Goal: Task Accomplishment & Management: Use online tool/utility

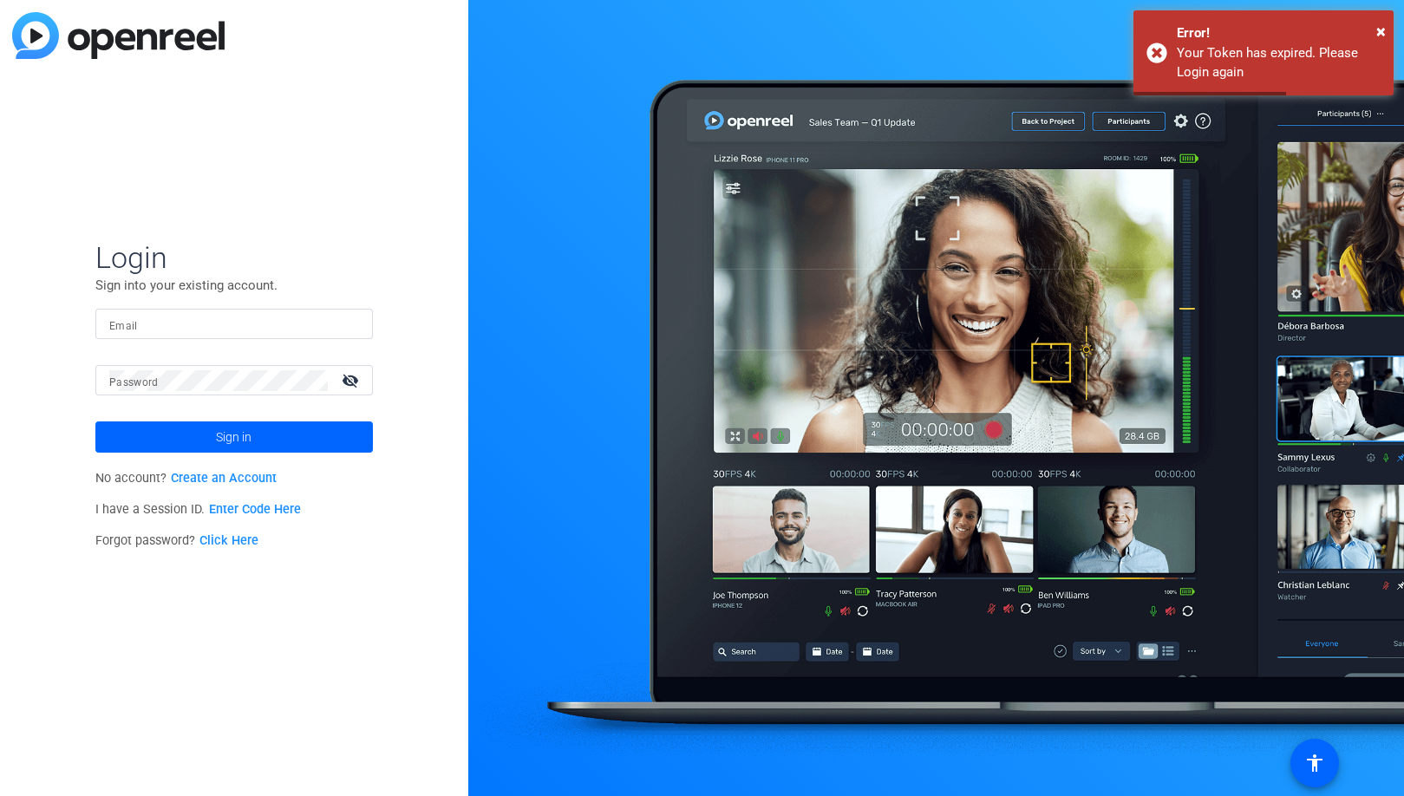
click at [138, 325] on mat-label "Email" at bounding box center [123, 326] width 29 height 12
click at [144, 325] on input "Email" at bounding box center [234, 324] width 250 height 21
click at [359, 324] on div at bounding box center [359, 324] width 0 height 0
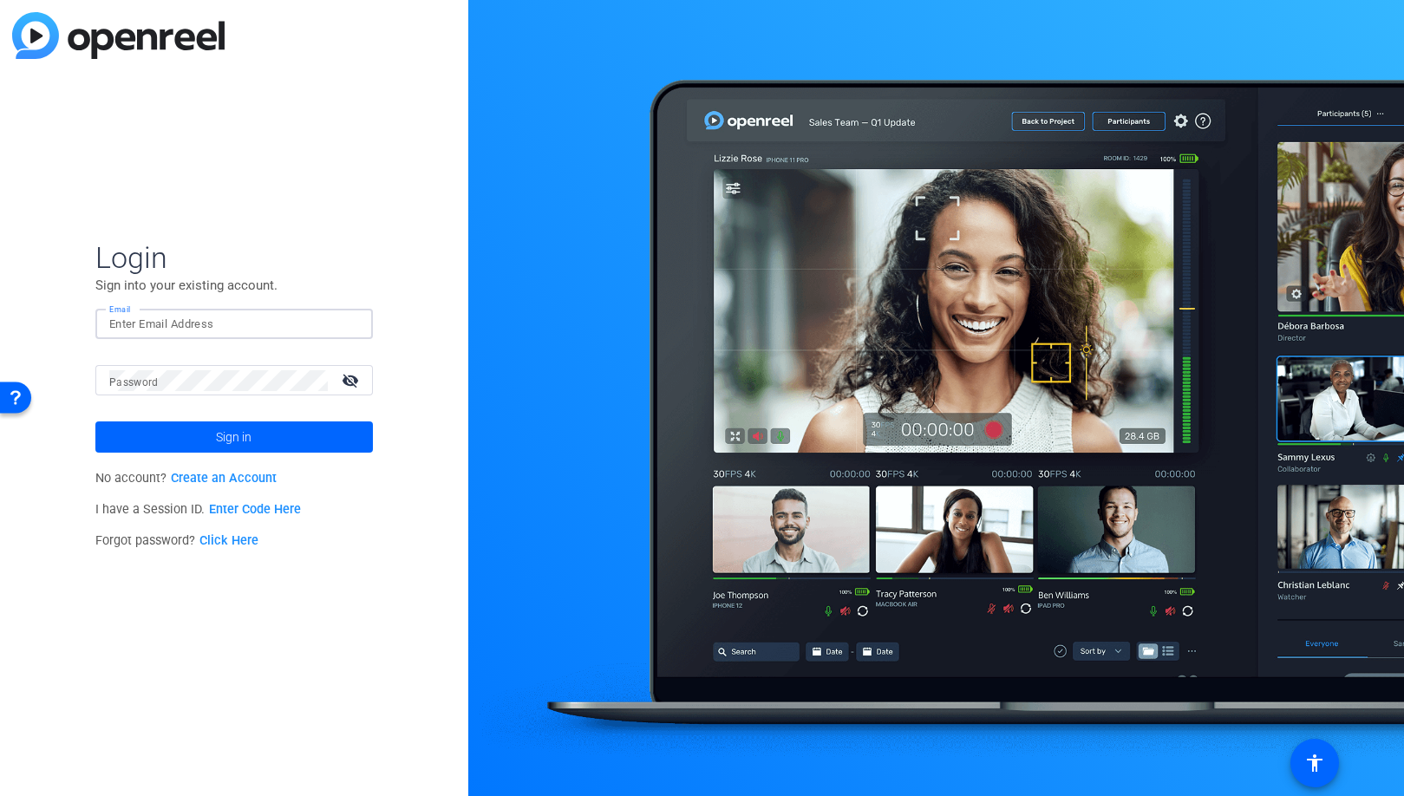
type input "[EMAIL_ADDRESS][PERSON_NAME][PERSON_NAME][DOMAIN_NAME]"
click at [299, 440] on span at bounding box center [233, 437] width 277 height 42
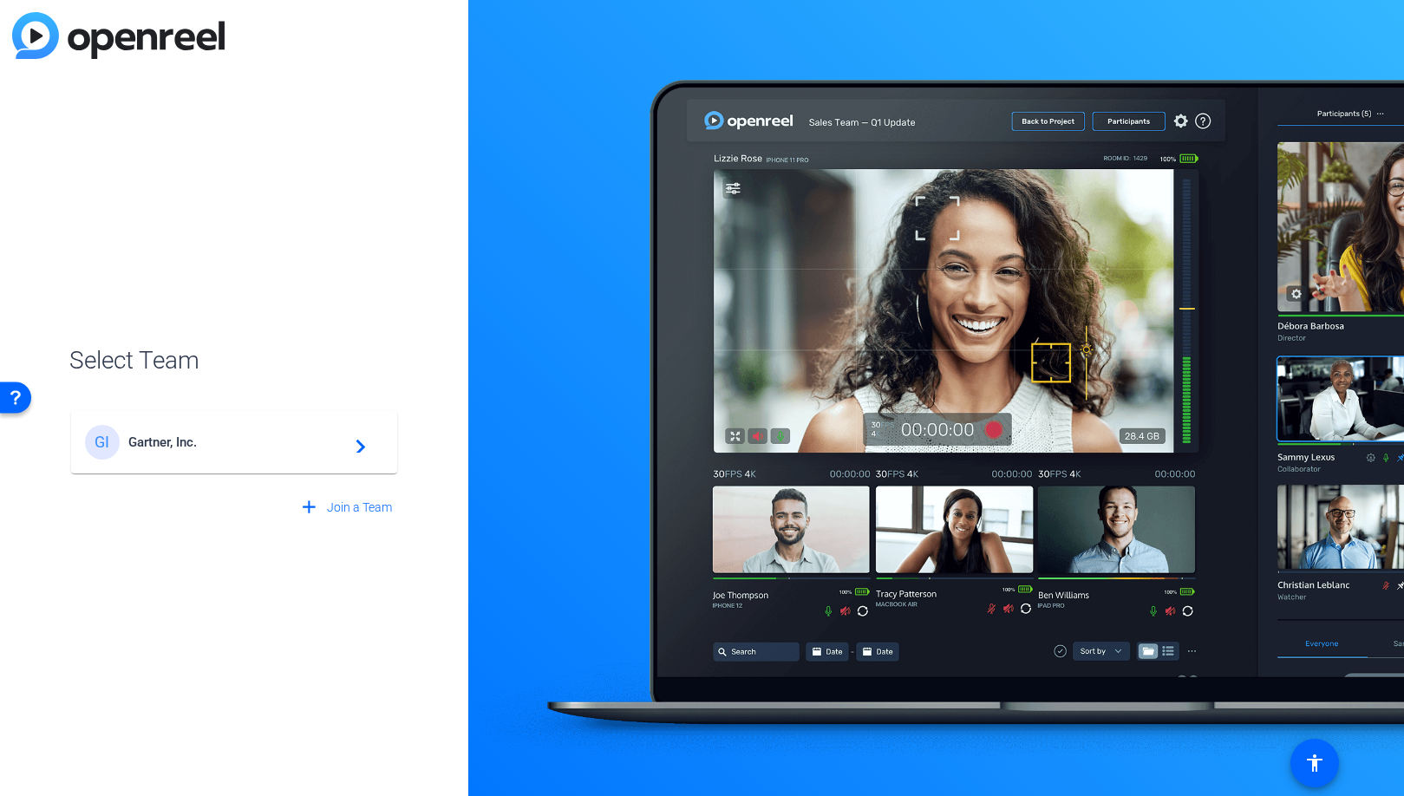
click at [306, 443] on span "Gartner, Inc." at bounding box center [236, 442] width 217 height 16
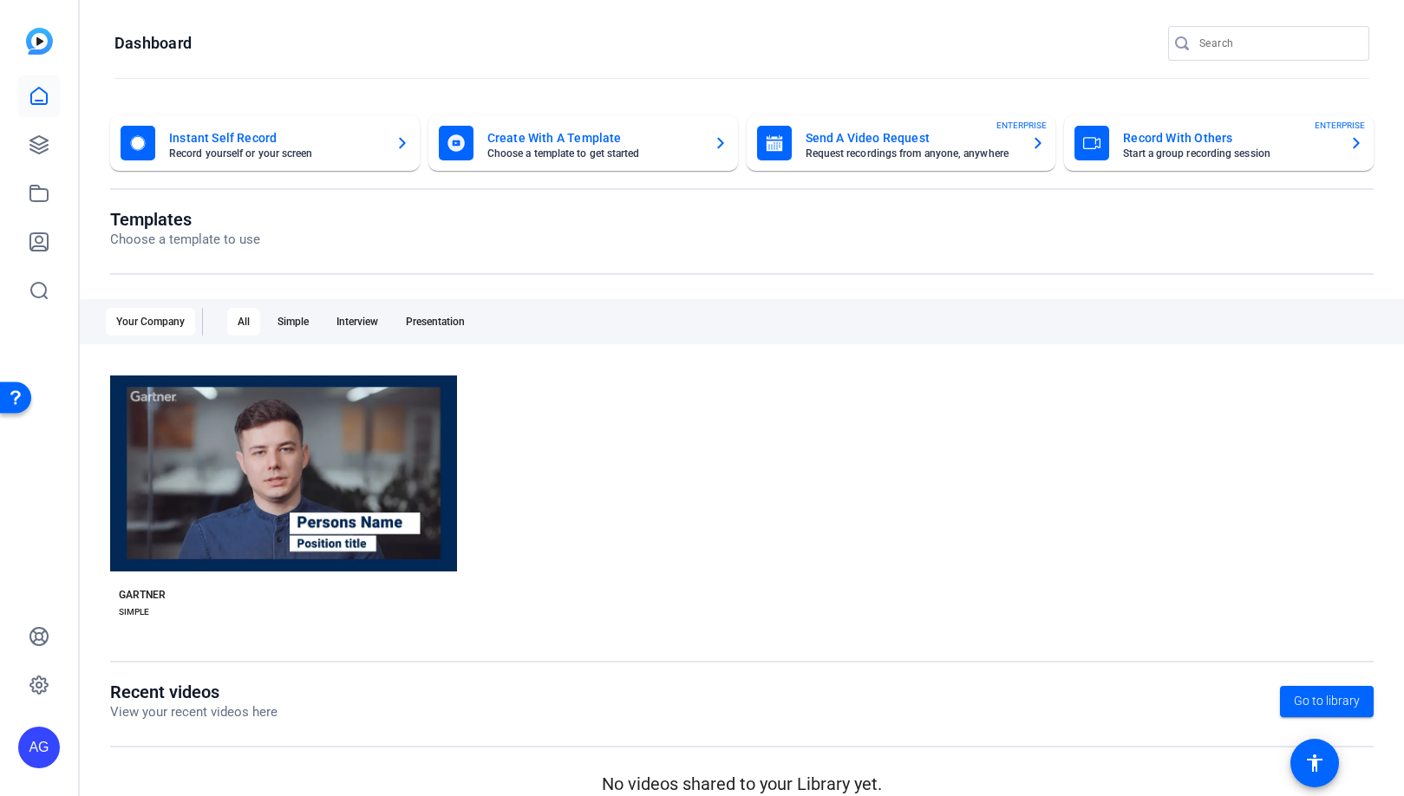
scroll to position [25, 0]
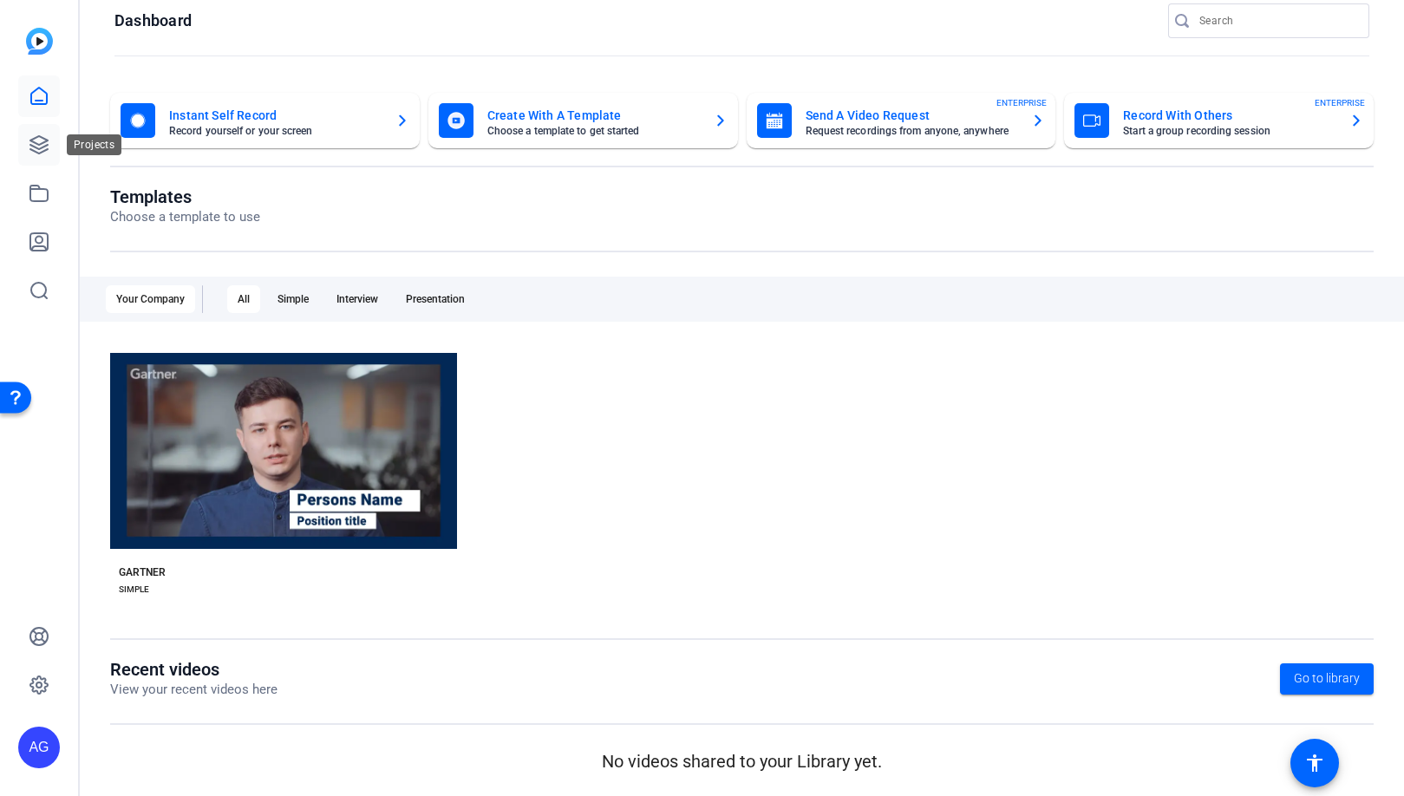
click at [49, 143] on link at bounding box center [39, 145] width 42 height 42
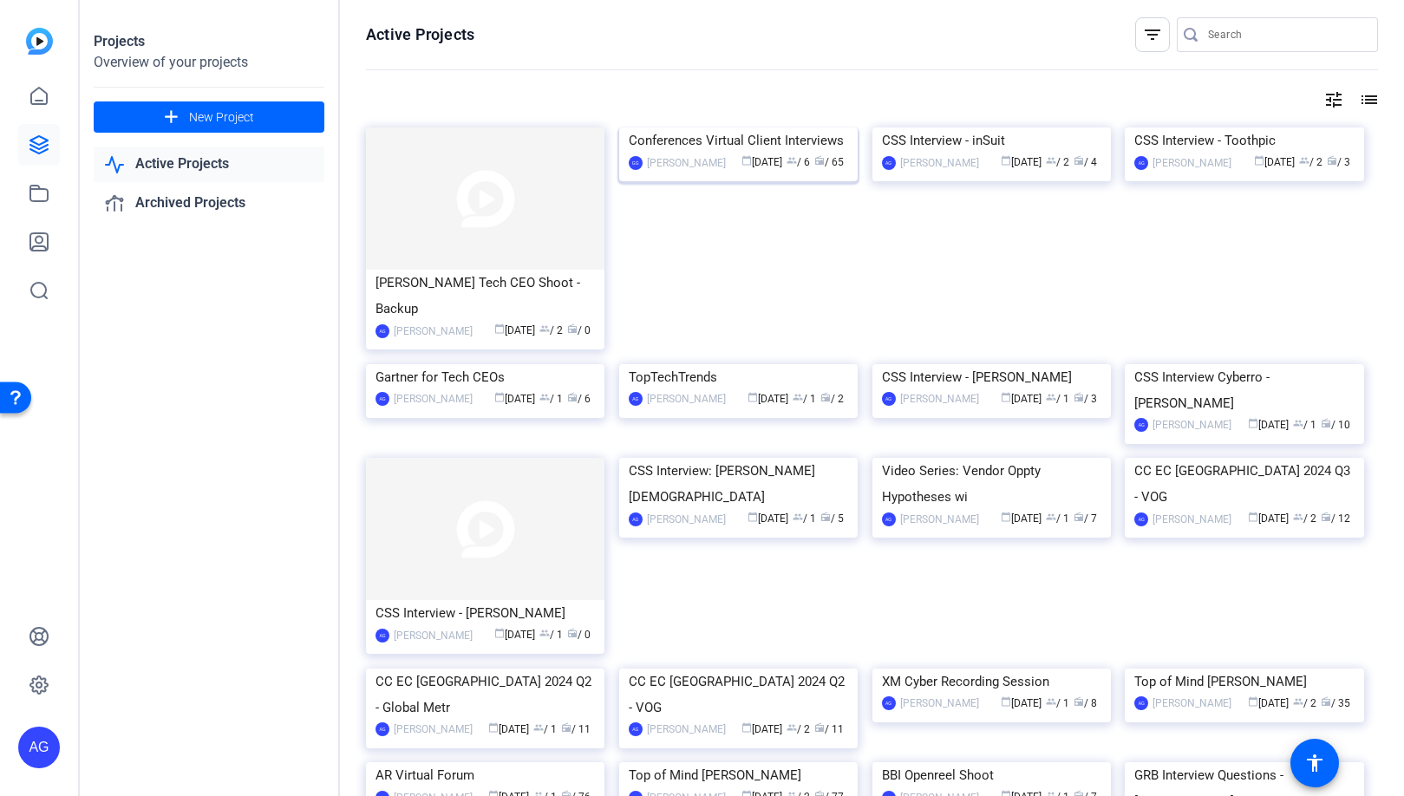
click at [743, 153] on div "Conferences Virtual Client Interviews" at bounding box center [738, 140] width 219 height 26
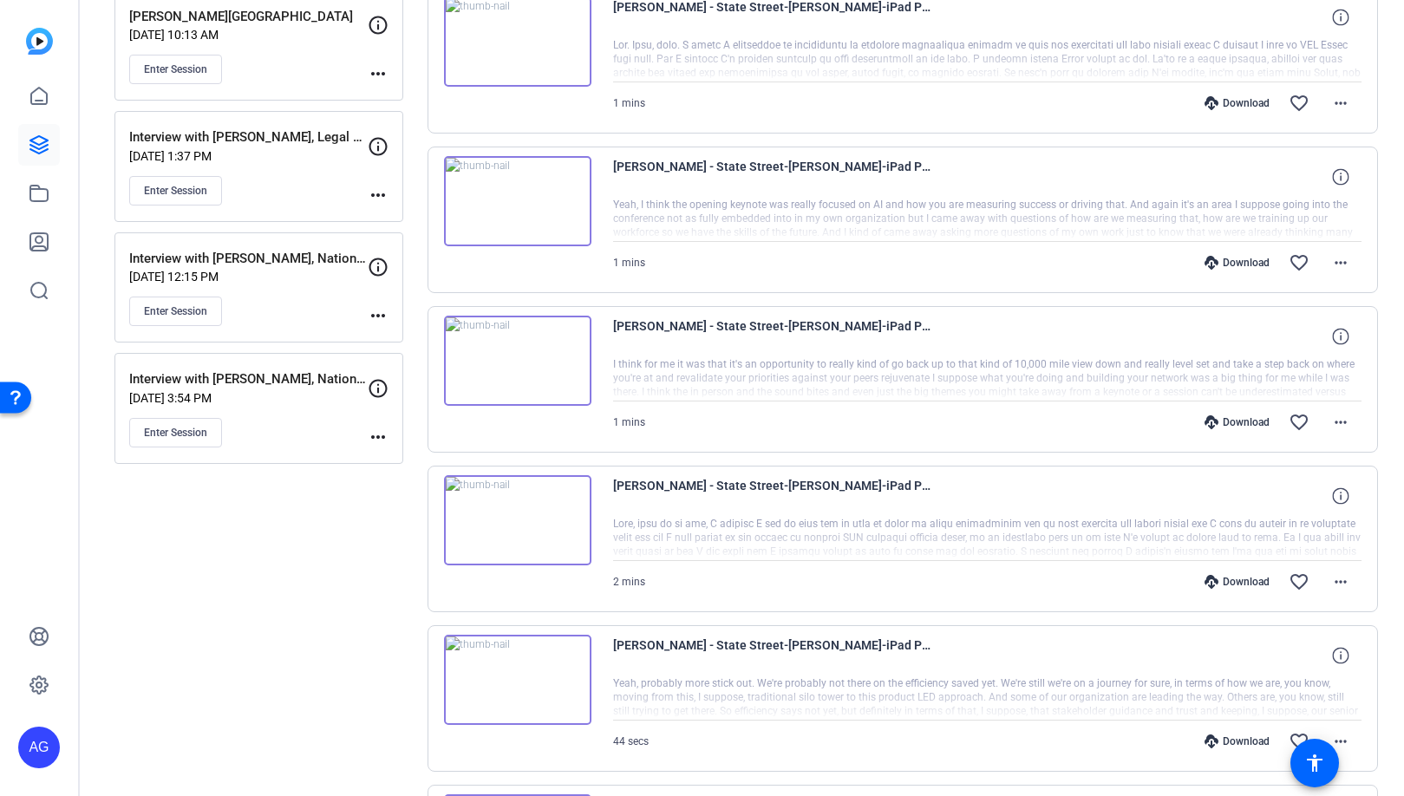
scroll to position [395, 0]
click at [1352, 501] on span at bounding box center [1340, 495] width 42 height 42
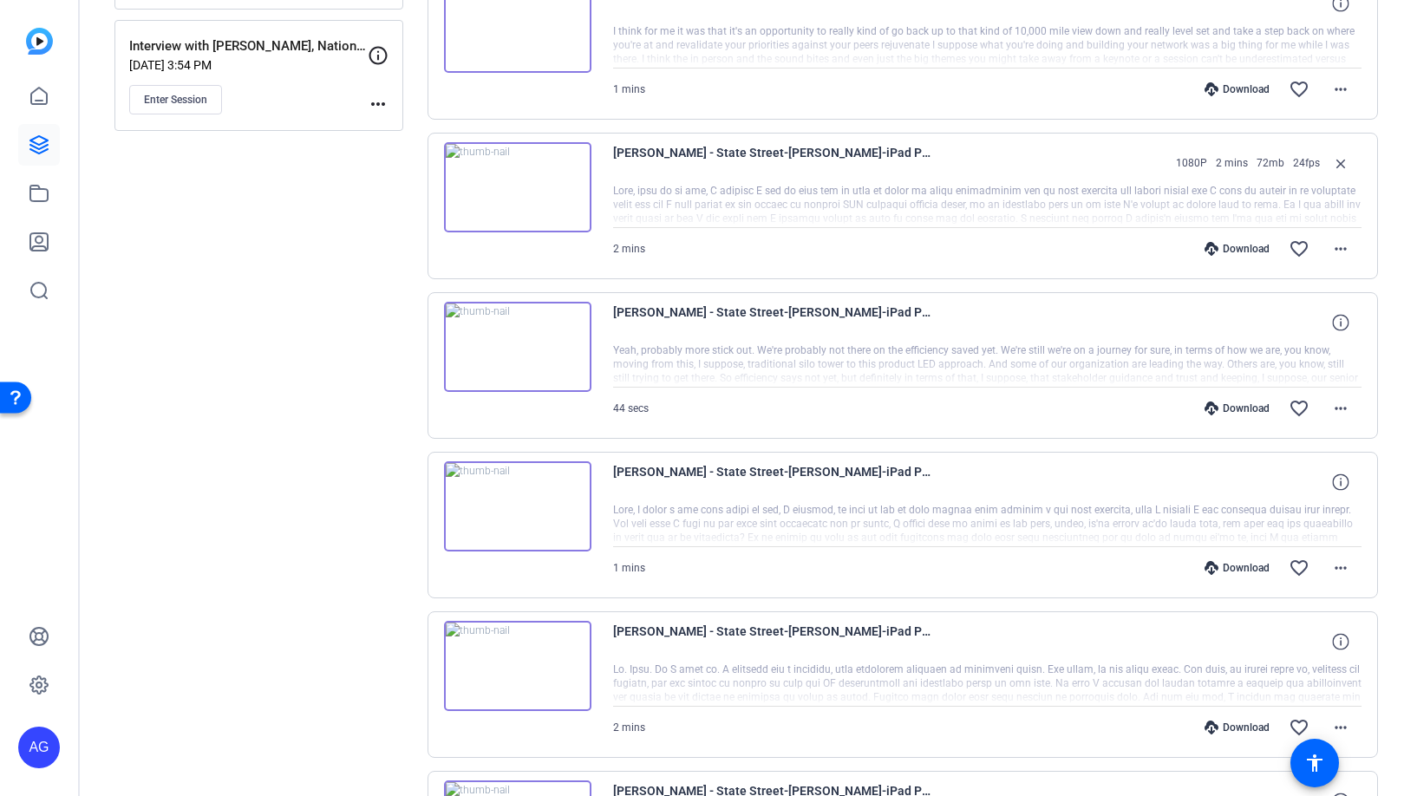
scroll to position [733, 0]
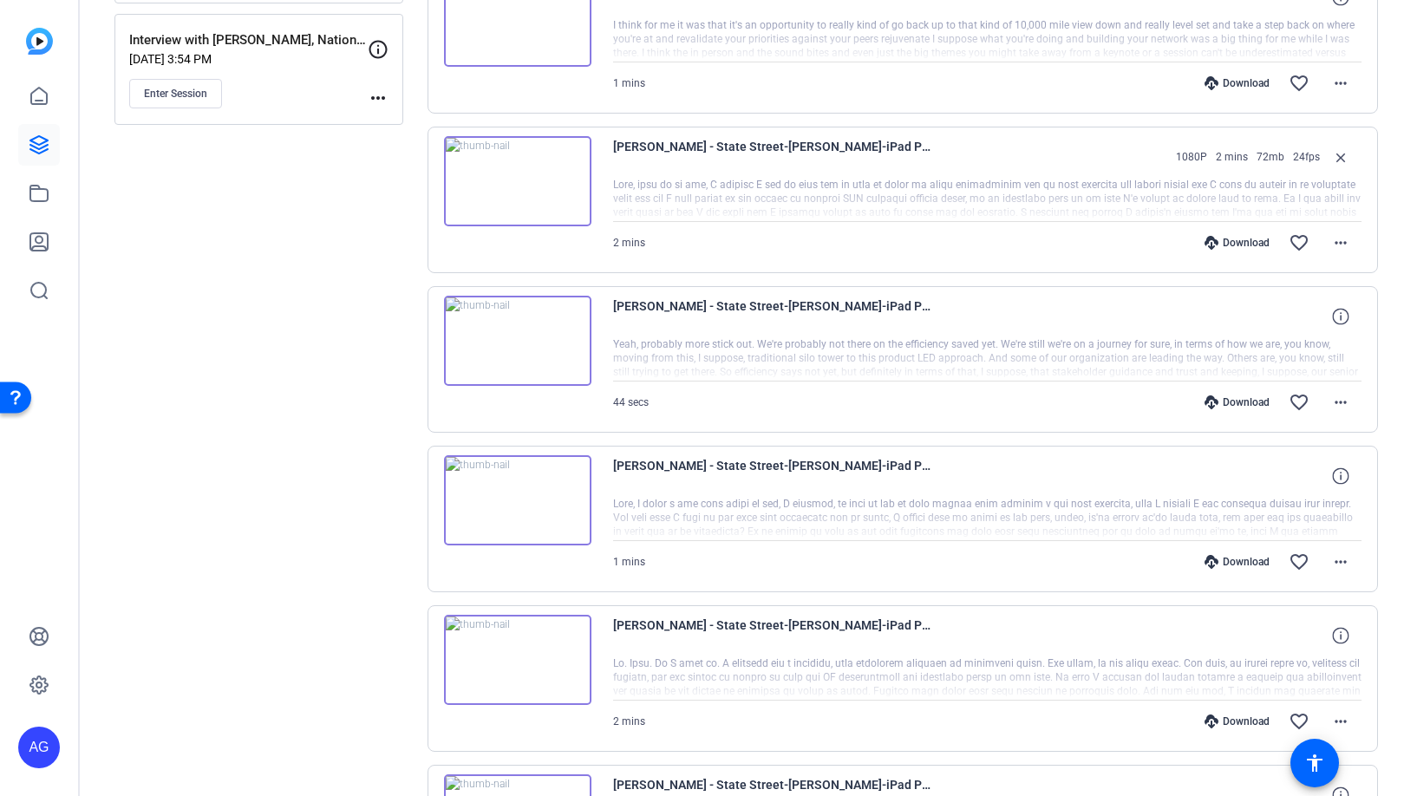
click at [525, 501] on img at bounding box center [517, 500] width 147 height 90
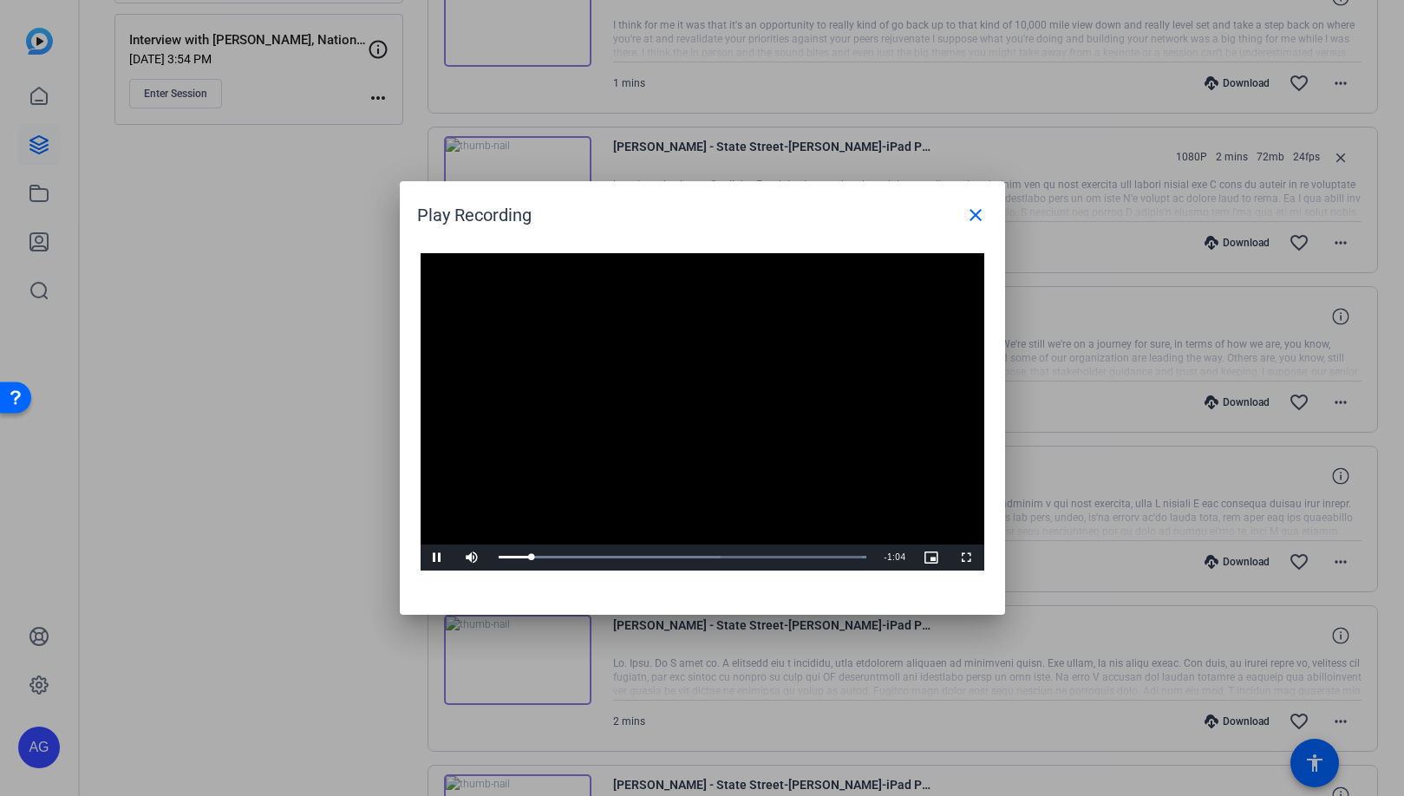
click at [297, 388] on div at bounding box center [702, 398] width 1404 height 796
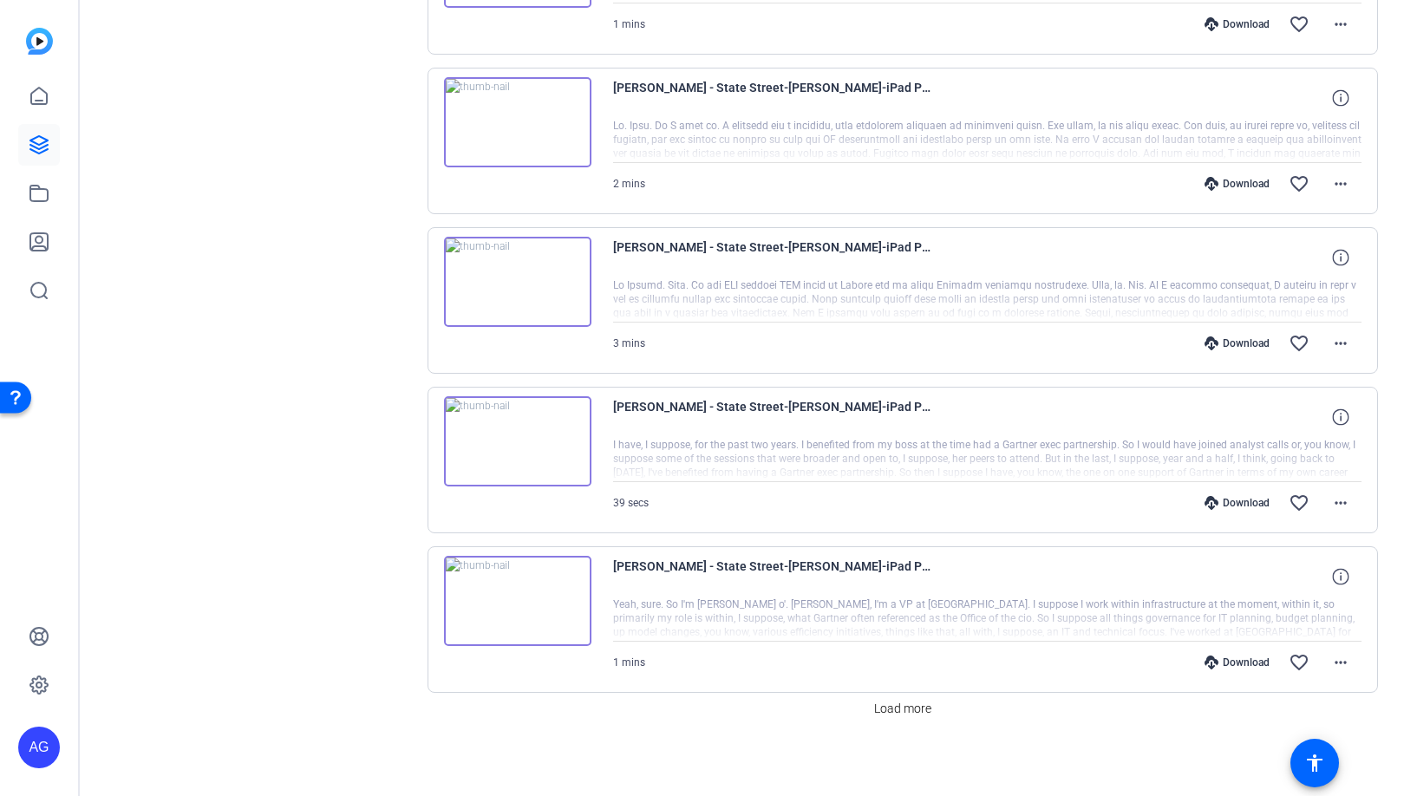
scroll to position [1276, 0]
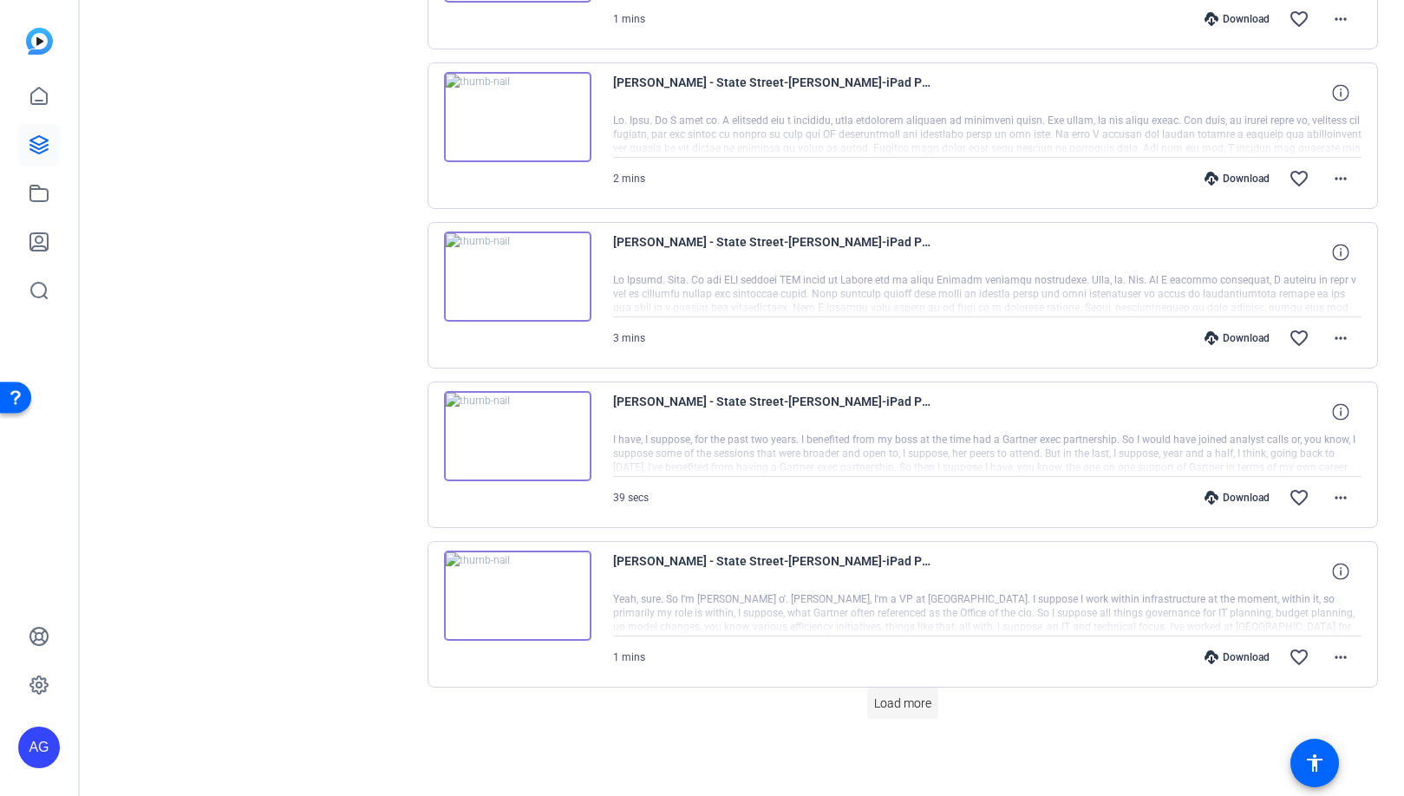
click at [910, 689] on span at bounding box center [902, 703] width 71 height 42
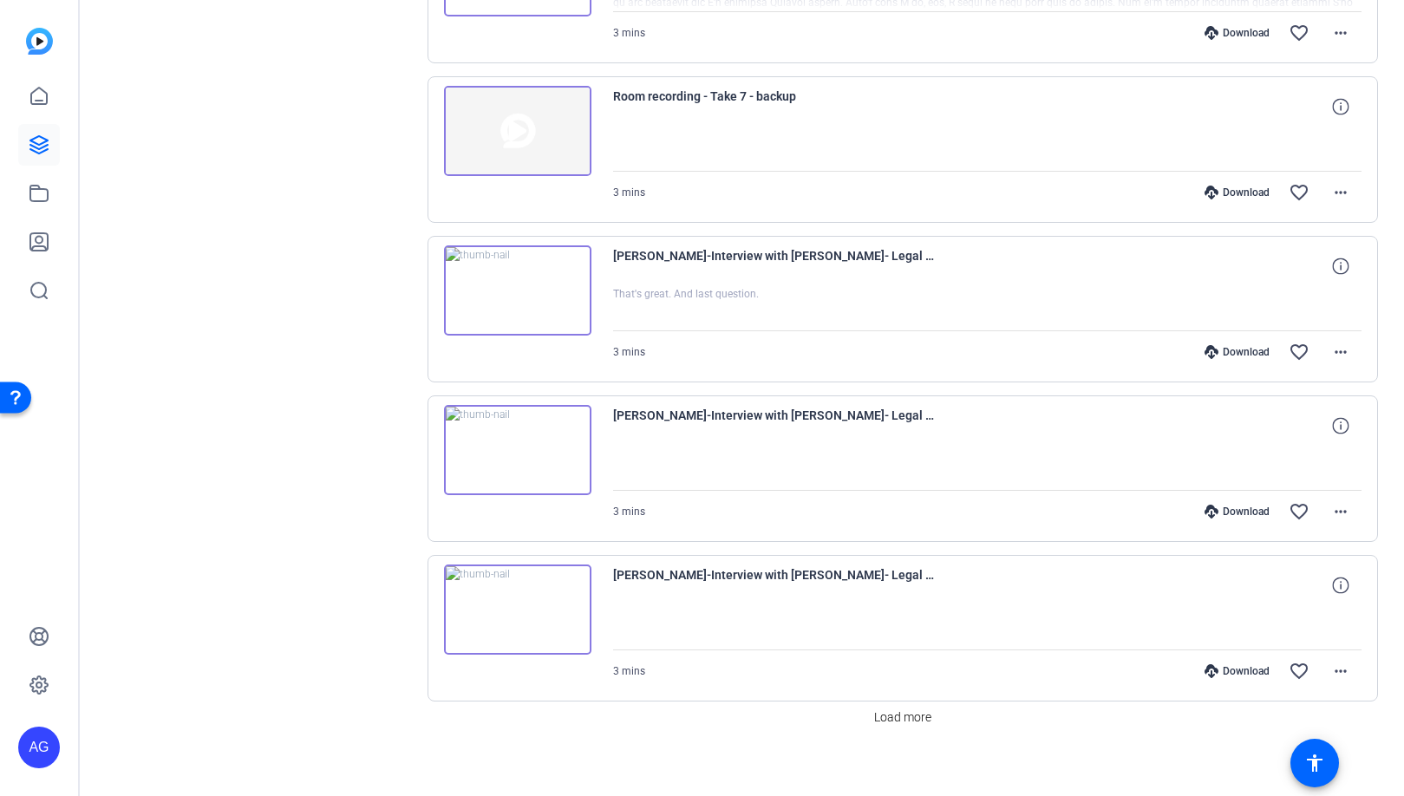
scroll to position [2871, 0]
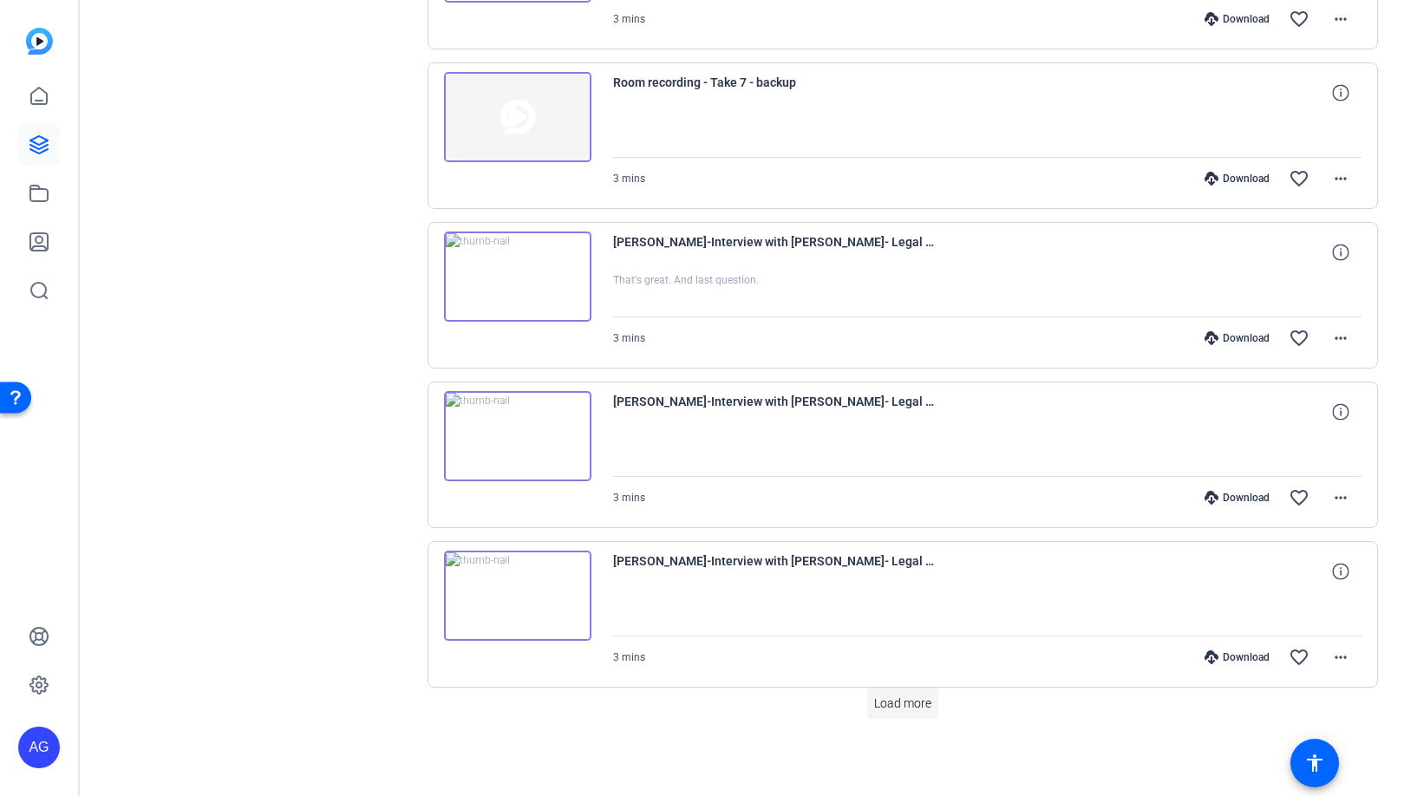
click at [899, 704] on span "Load more" at bounding box center [902, 703] width 57 height 18
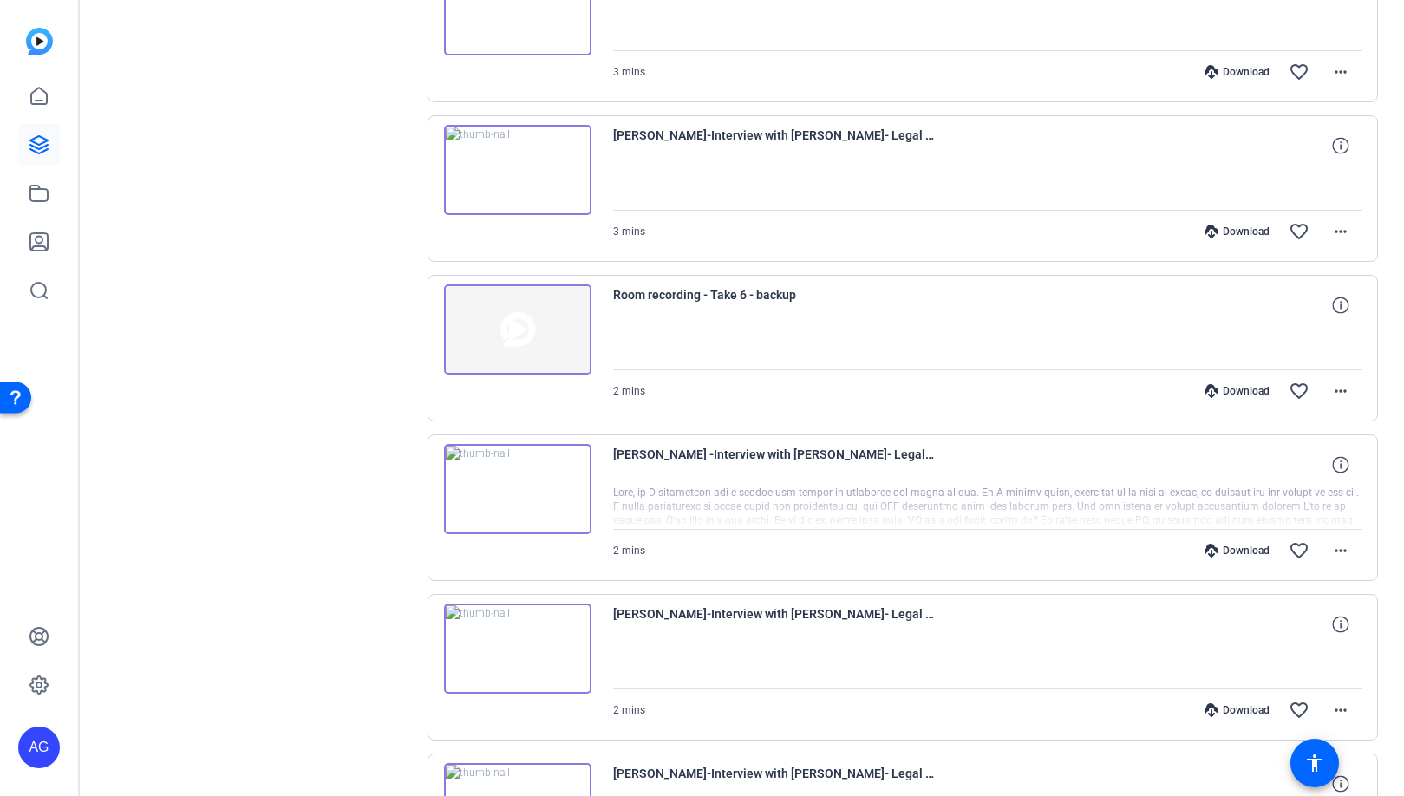
scroll to position [3299, 0]
click at [527, 658] on img at bounding box center [517, 646] width 147 height 90
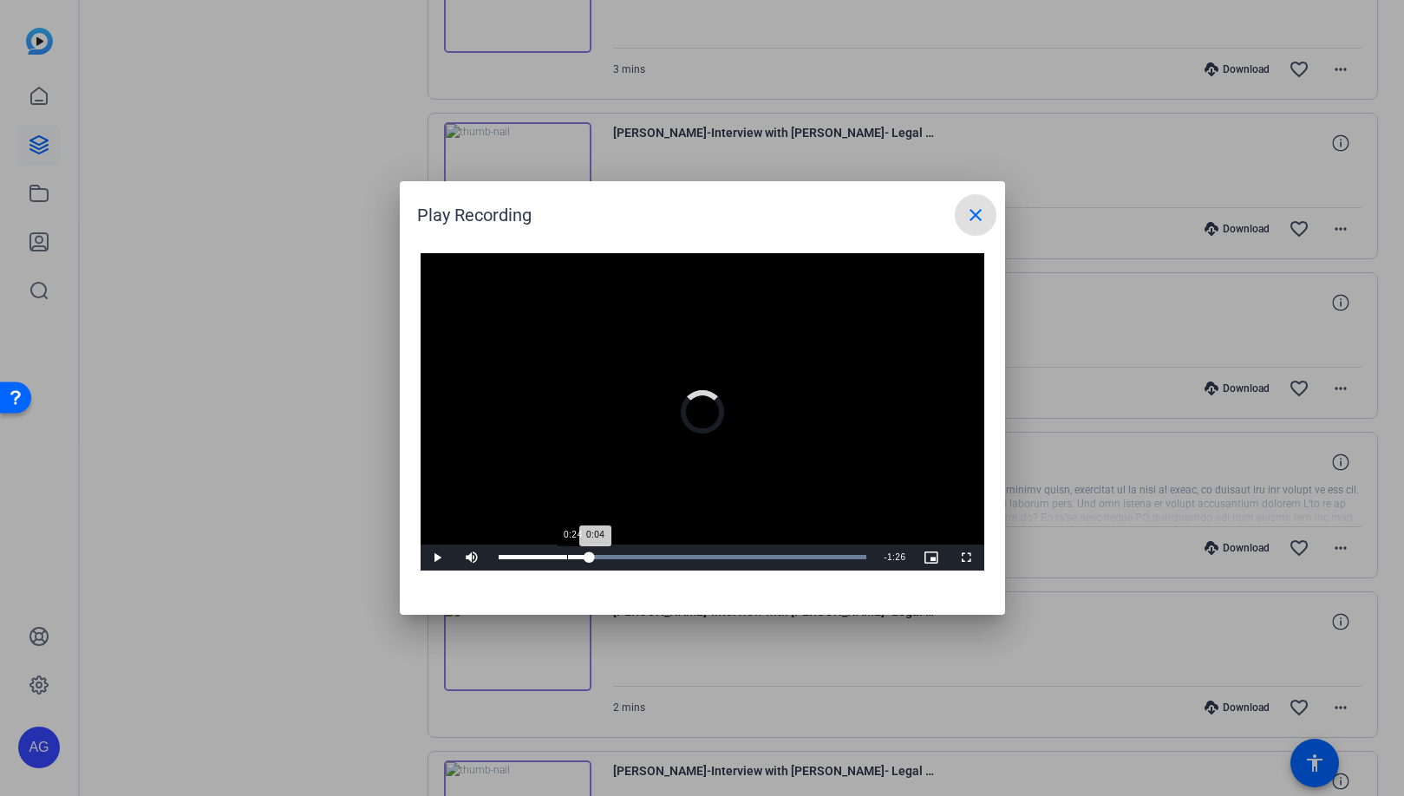
click at [603, 559] on div "Loaded : 100.00% 0:24 0:04" at bounding box center [683, 557] width 386 height 26
click at [960, 220] on span at bounding box center [975, 215] width 42 height 42
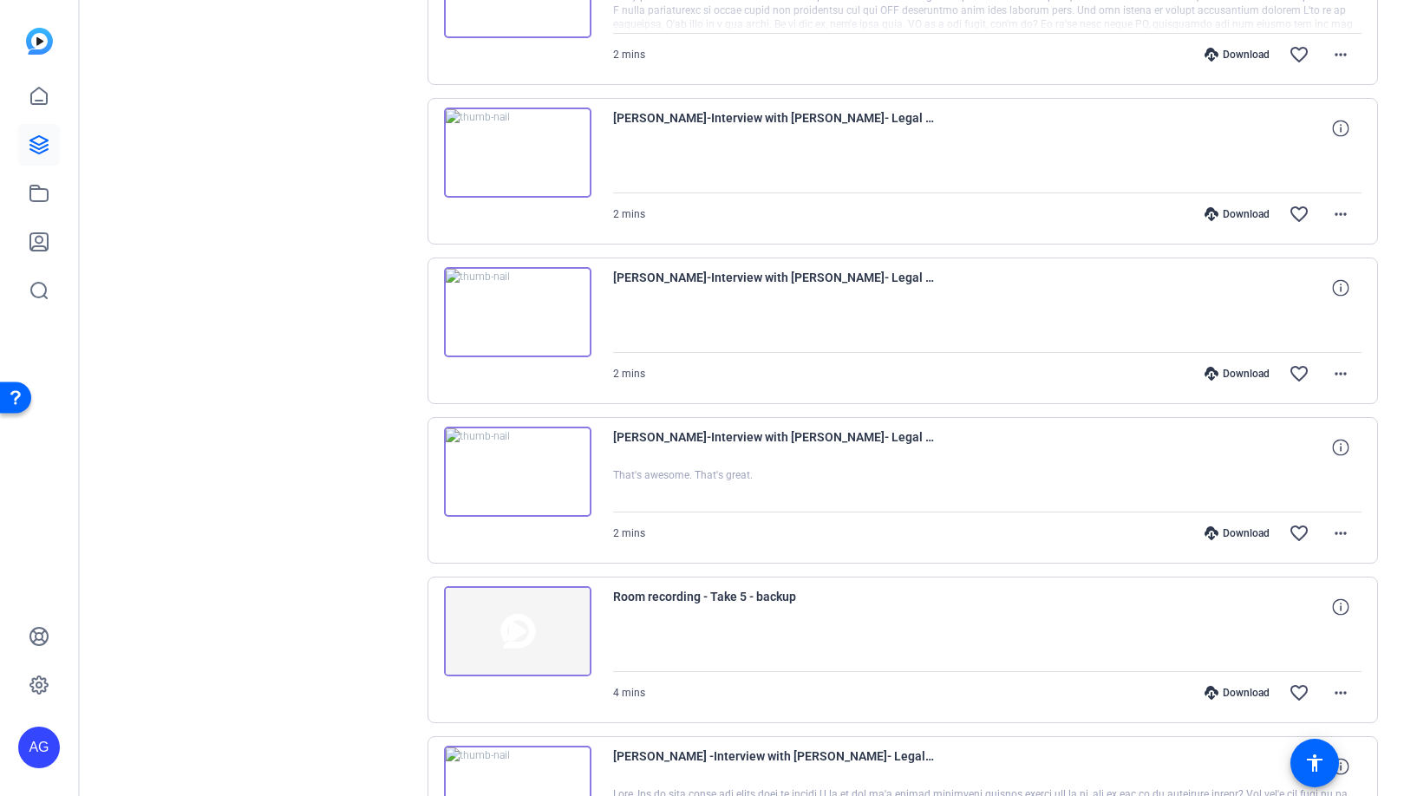
scroll to position [3838, 0]
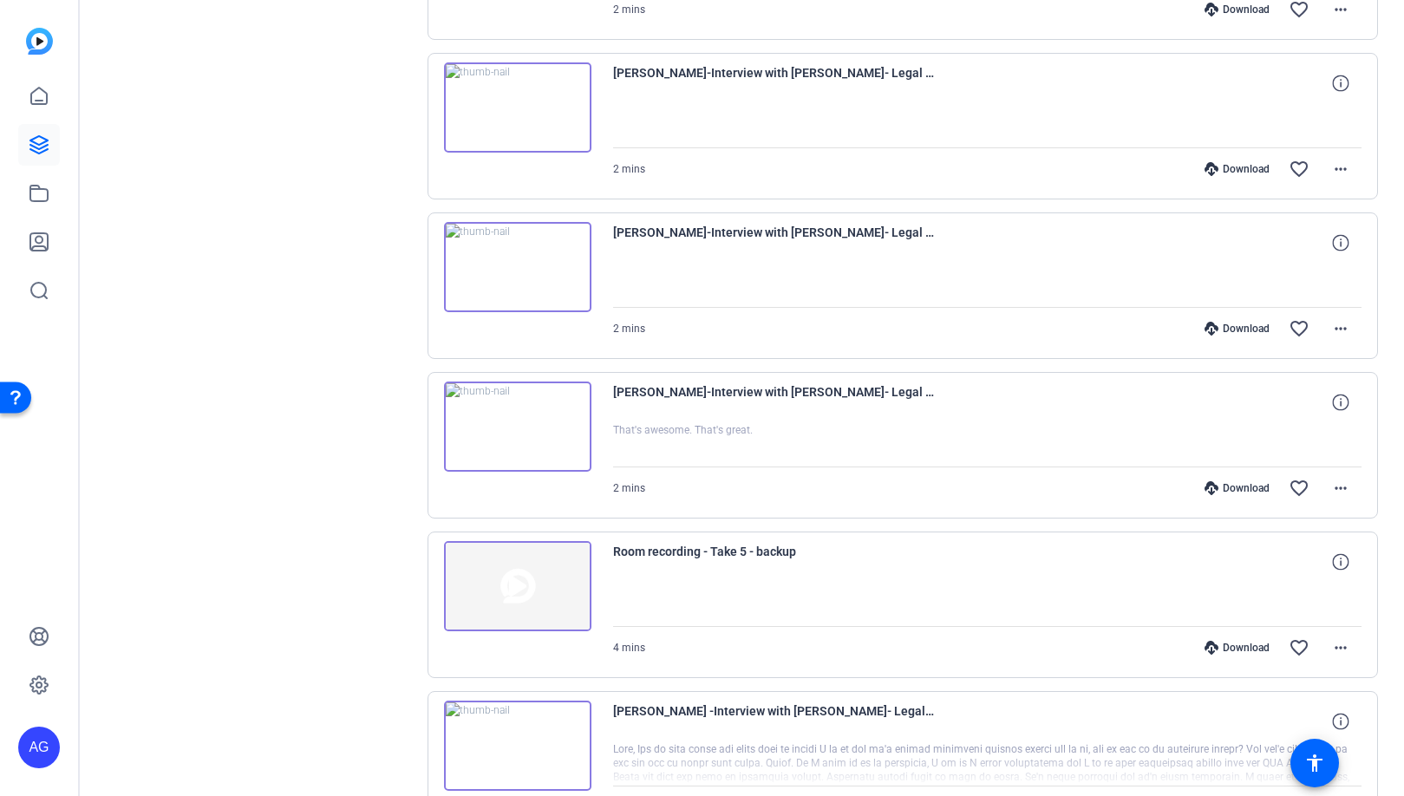
click at [524, 432] on img at bounding box center [517, 426] width 147 height 90
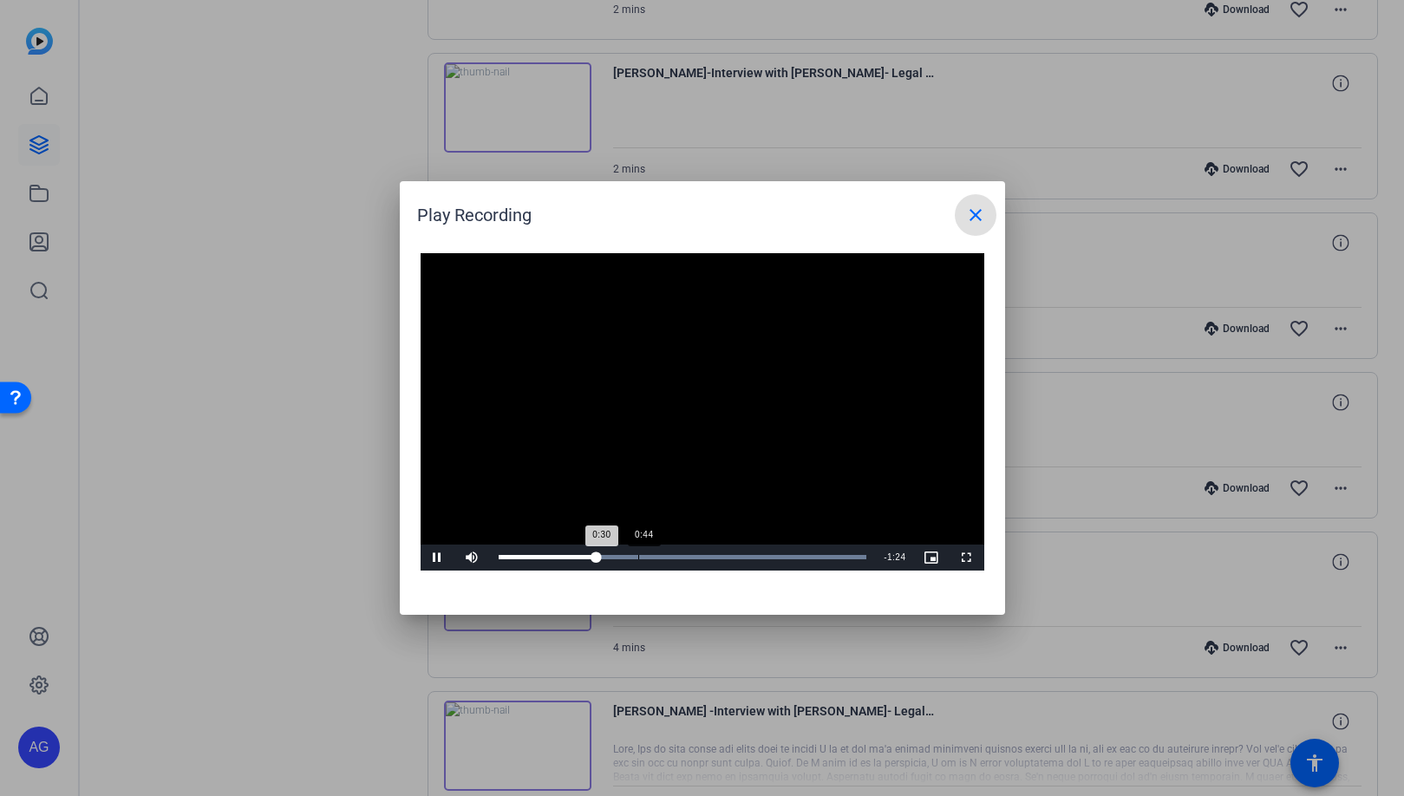
click at [637, 559] on div "Loaded : 100.00% 0:44 0:30" at bounding box center [683, 557] width 386 height 26
click at [661, 557] on div "Loaded : 100.00% 0:52 0:45" at bounding box center [682, 557] width 368 height 4
click at [672, 557] on div "Loaded : 100.00% 0:55 0:55" at bounding box center [682, 557] width 368 height 4
drag, startPoint x: 691, startPoint y: 556, endPoint x: 713, endPoint y: 556, distance: 21.7
click at [693, 556] on div "Loaded : 100.00% 1:02 0:56" at bounding box center [682, 557] width 368 height 4
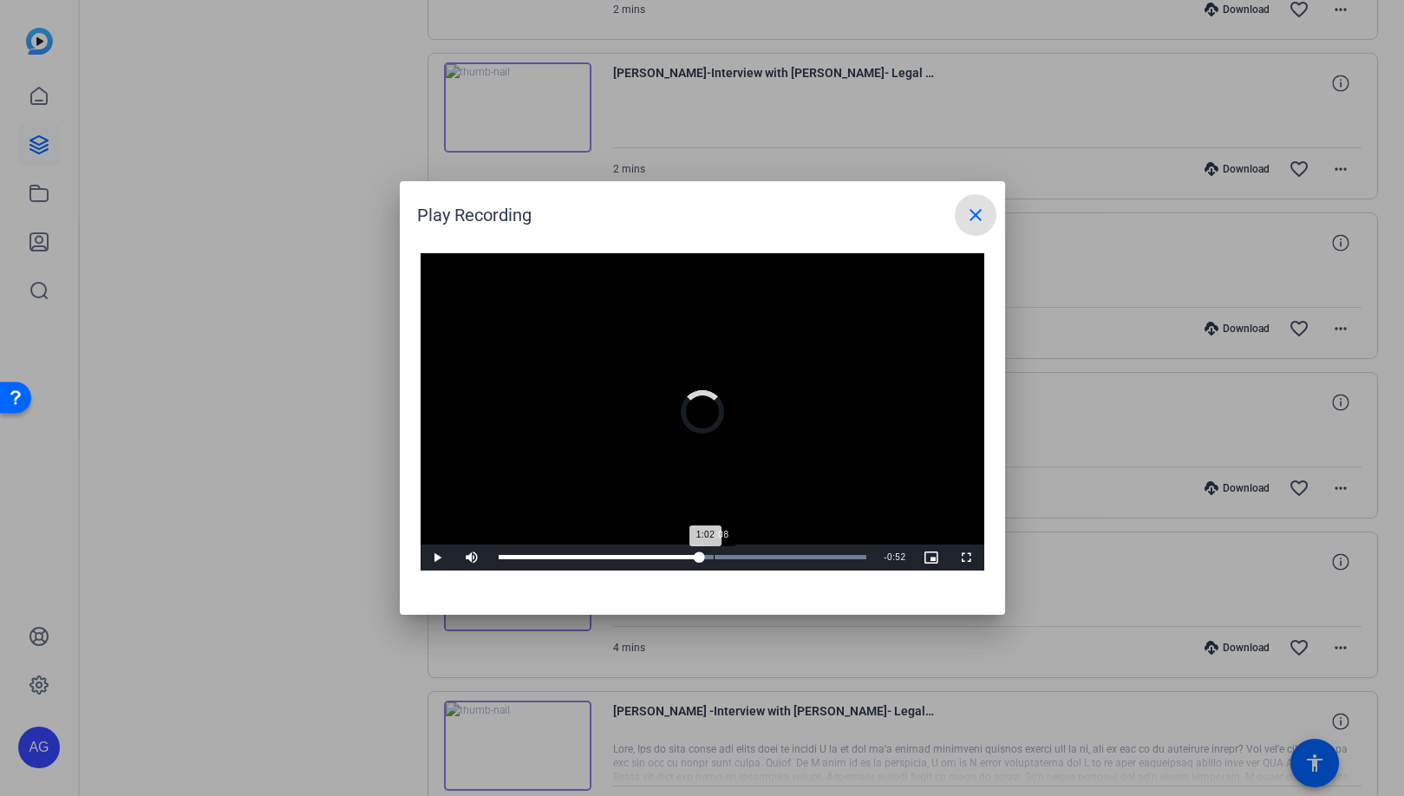
click at [713, 556] on div "1:08" at bounding box center [713, 557] width 1 height 4
drag, startPoint x: 728, startPoint y: 556, endPoint x: 739, endPoint y: 557, distance: 11.3
click at [728, 556] on div "Loaded : 100.00% 1:13 1:09" at bounding box center [682, 557] width 368 height 4
drag, startPoint x: 739, startPoint y: 557, endPoint x: 749, endPoint y: 557, distance: 9.5
click at [740, 557] on div "Loaded : 100.00% 1:17 1:17" at bounding box center [682, 557] width 368 height 4
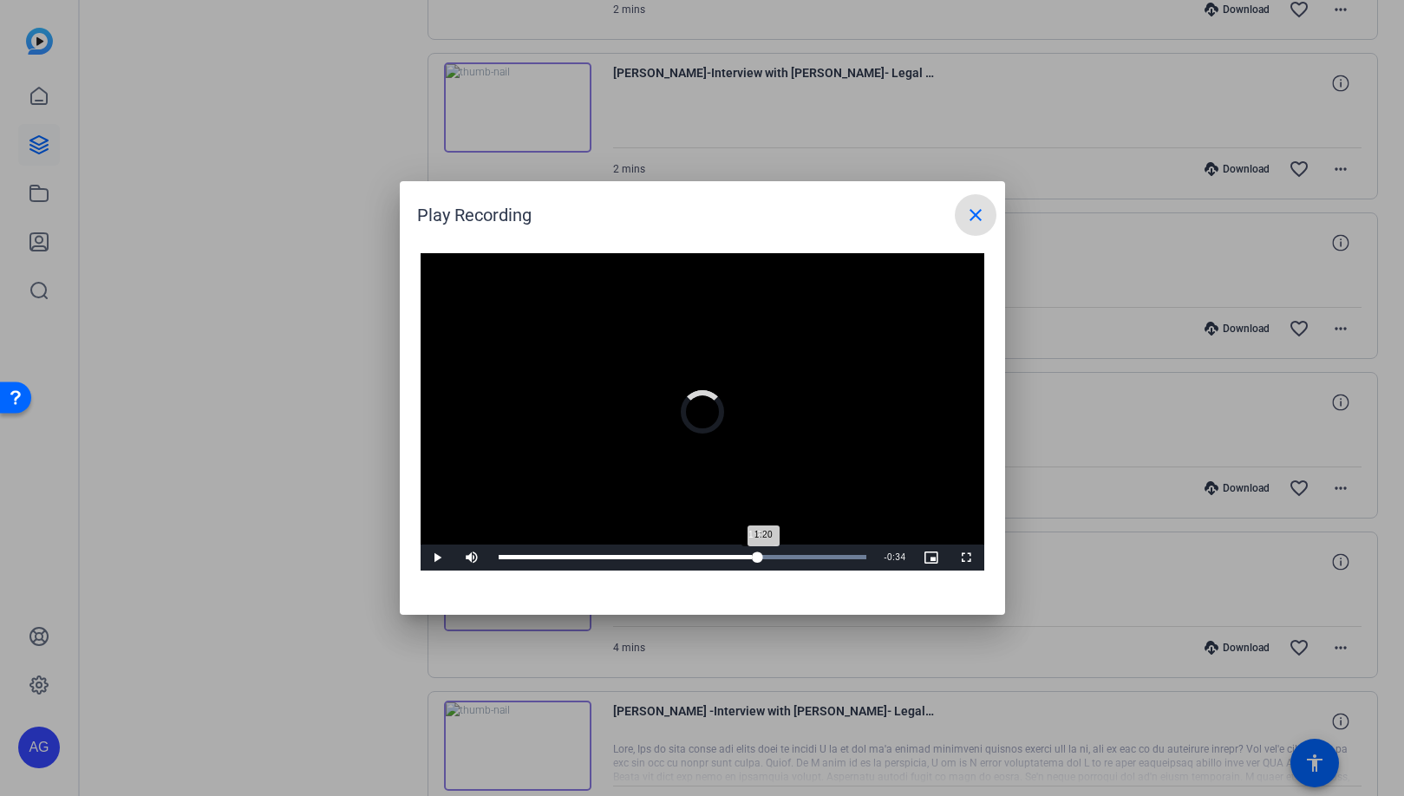
drag, startPoint x: 749, startPoint y: 557, endPoint x: 765, endPoint y: 557, distance: 15.6
click at [752, 557] on div "Loaded : 100.00% 1:21 1:20" at bounding box center [682, 557] width 368 height 4
click at [765, 557] on div "Loaded : 100.00% 1:21 1:20" at bounding box center [682, 557] width 368 height 4
drag, startPoint x: 778, startPoint y: 557, endPoint x: 787, endPoint y: 558, distance: 9.6
click at [778, 557] on div "Loaded : 100.00% 1:26 1:25" at bounding box center [682, 557] width 368 height 4
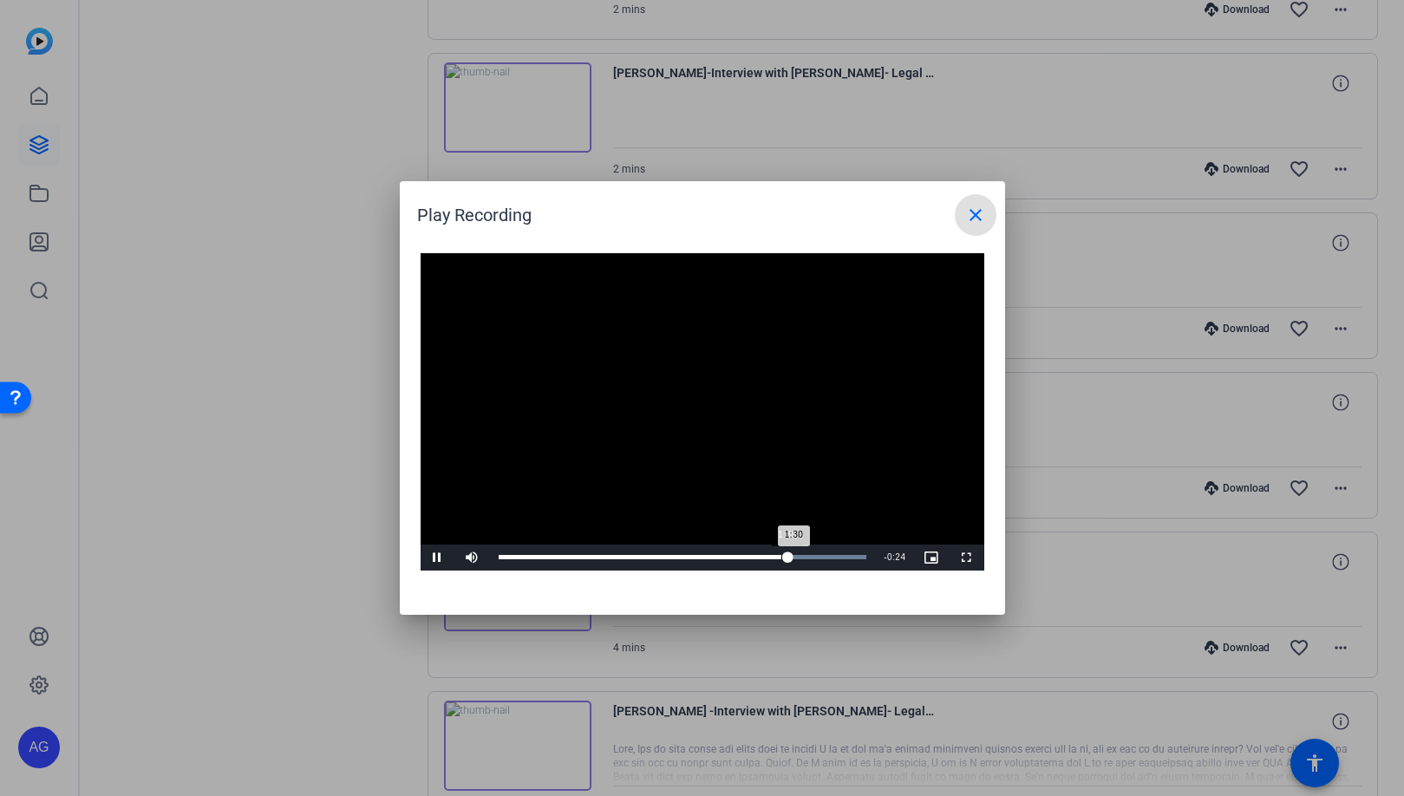
click at [794, 558] on div "Loaded : 100.00% 1:30 1:30" at bounding box center [682, 557] width 368 height 4
click at [811, 558] on div "Loaded : 100.00% 1:40 1:35" at bounding box center [682, 557] width 368 height 4
click at [827, 558] on div "Loaded : 100.00% 1:45 1:40" at bounding box center [682, 557] width 368 height 4
click at [835, 559] on div "Loaded : 100.00% 1:48 1:45" at bounding box center [682, 557] width 368 height 4
click at [841, 559] on div "1:48" at bounding box center [672, 557] width 349 height 4
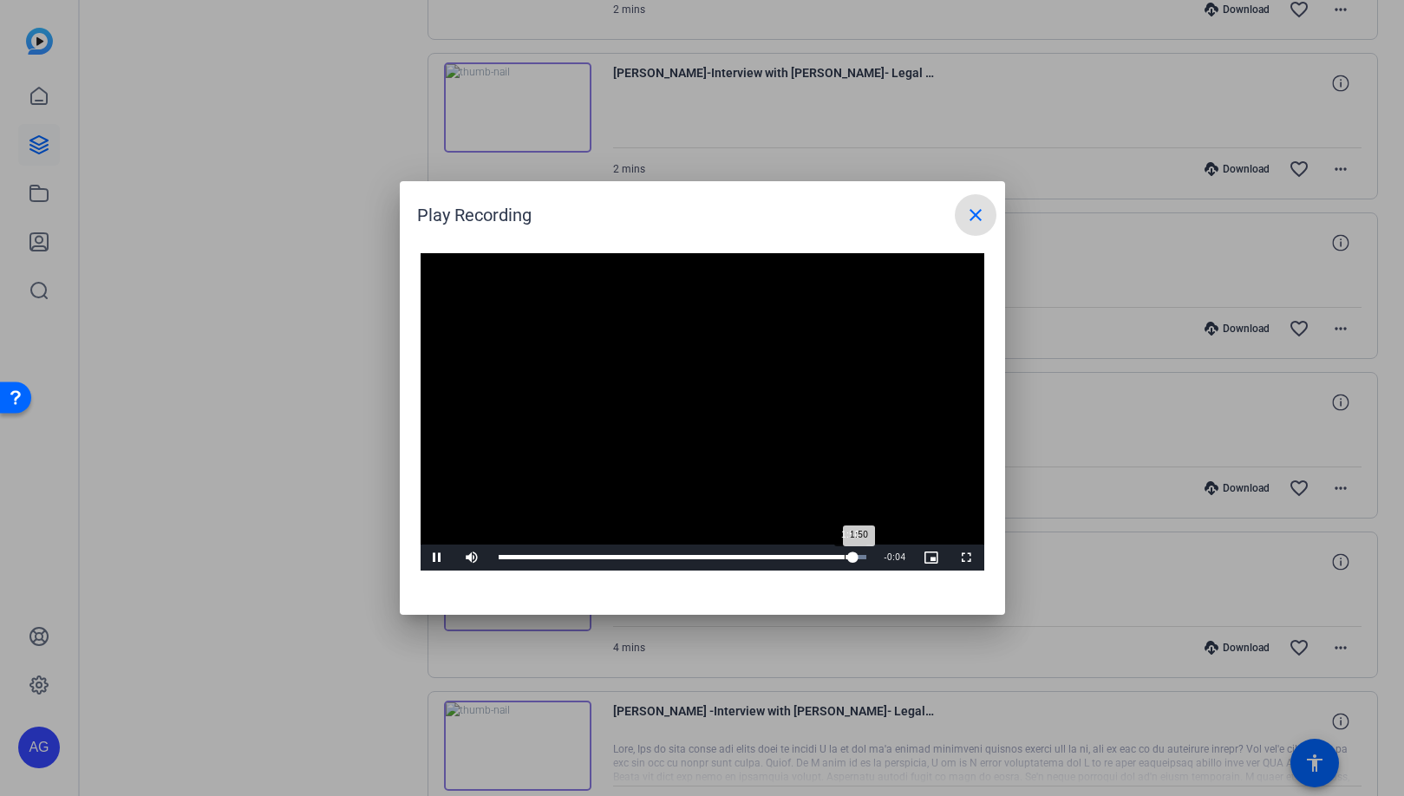
click at [845, 559] on div "1:50" at bounding box center [675, 557] width 355 height 4
click at [262, 494] on div at bounding box center [702, 398] width 1404 height 796
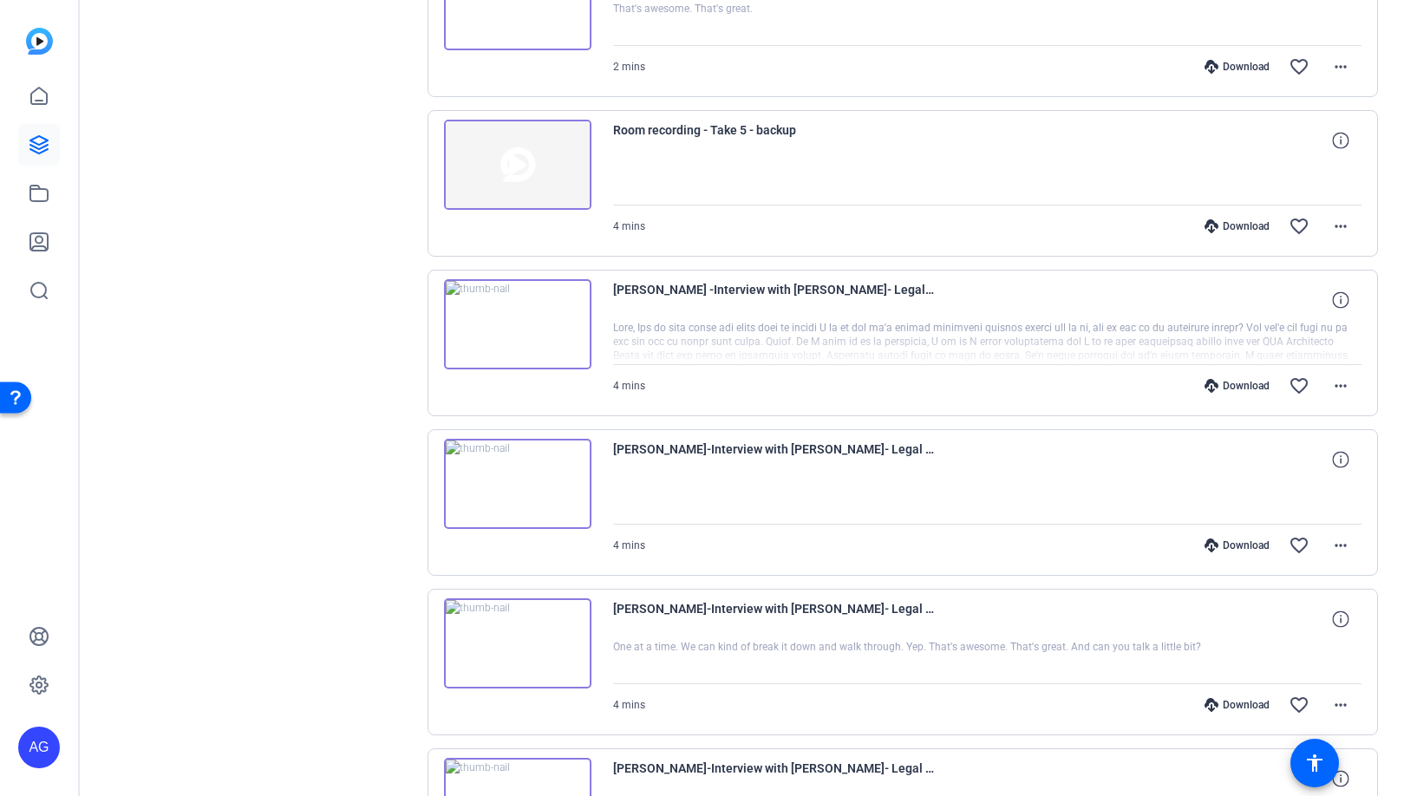
scroll to position [4261, 0]
click at [521, 640] on img at bounding box center [517, 641] width 147 height 90
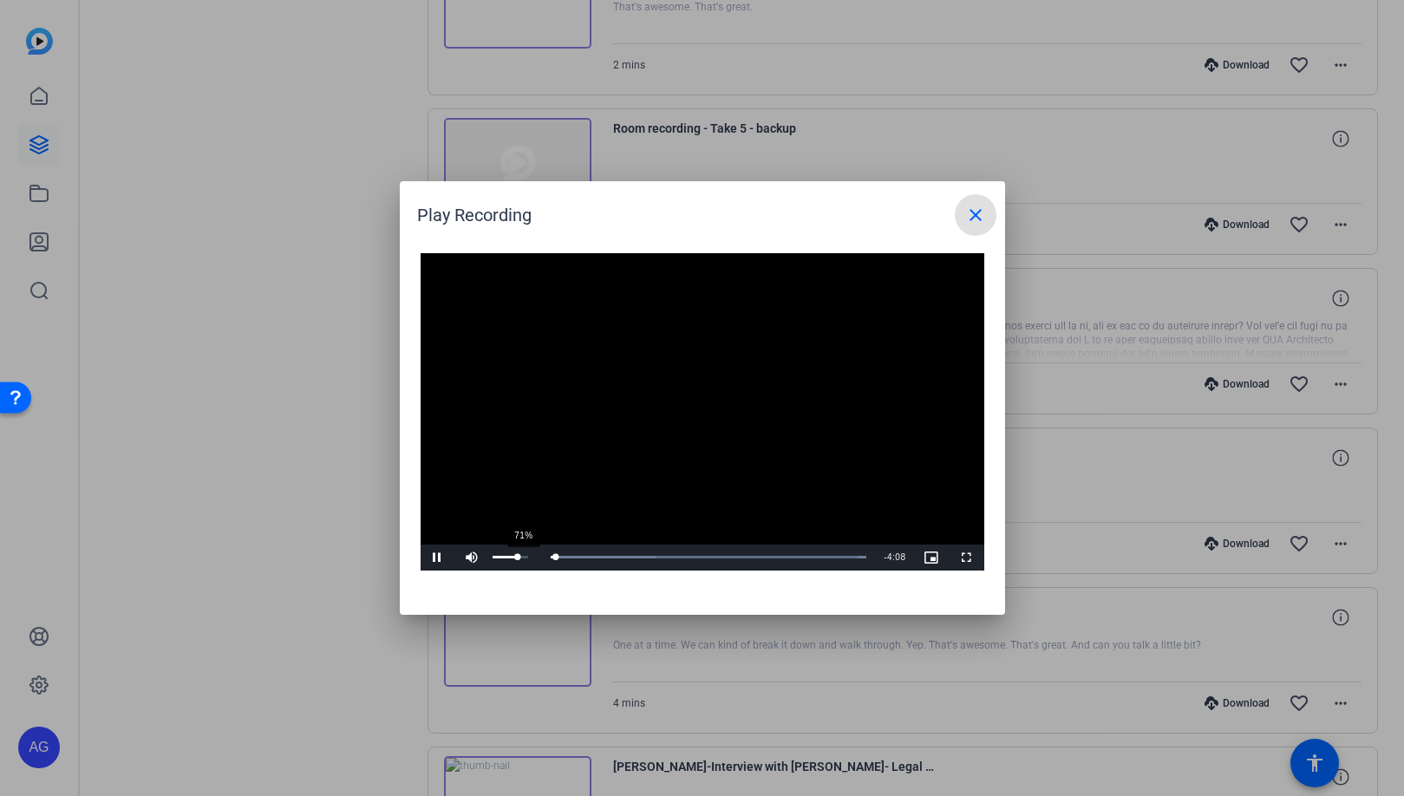
drag, startPoint x: 509, startPoint y: 557, endPoint x: 518, endPoint y: 557, distance: 8.7
click at [518, 557] on div "71%" at bounding box center [510, 557] width 36 height 3
click at [716, 687] on div at bounding box center [702, 398] width 1404 height 796
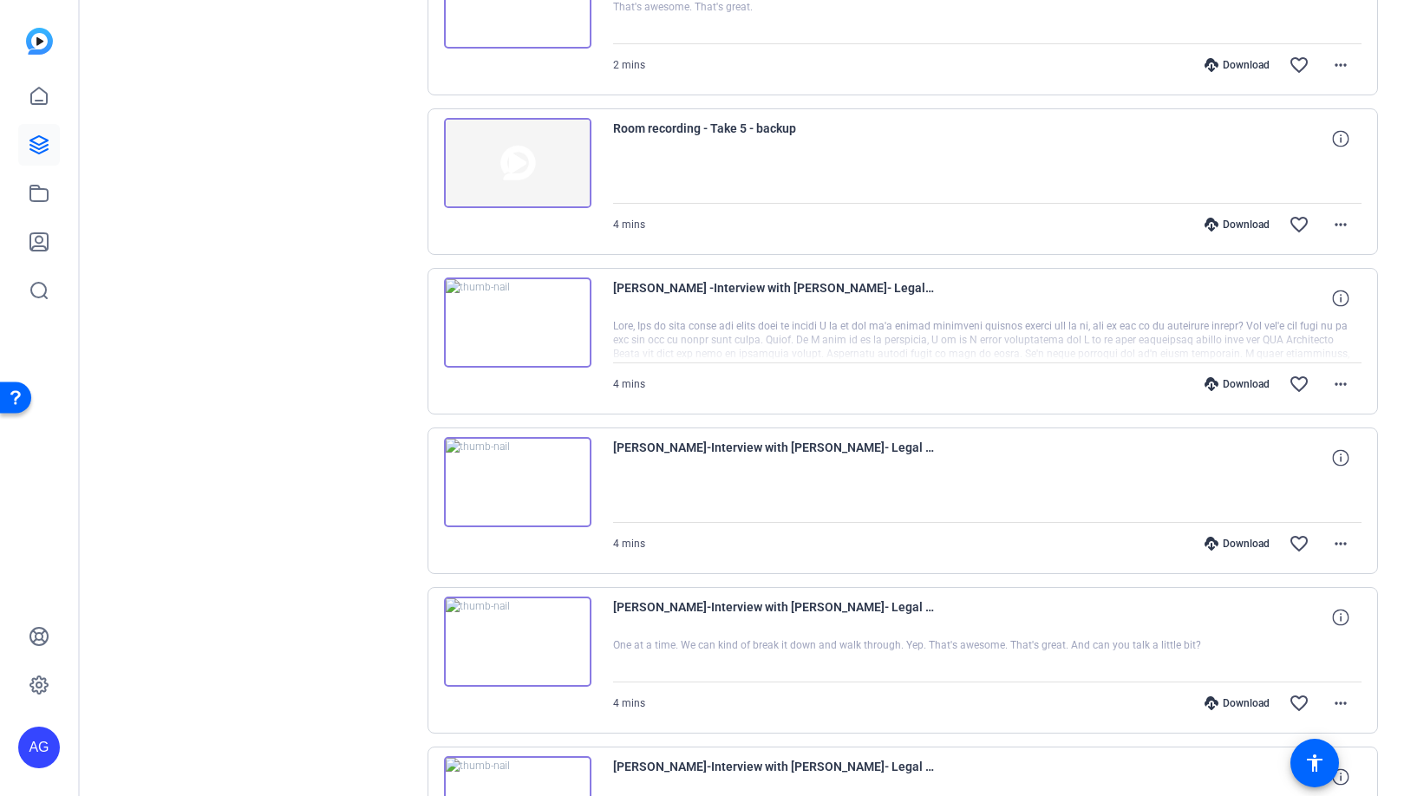
click at [535, 343] on img at bounding box center [517, 322] width 147 height 90
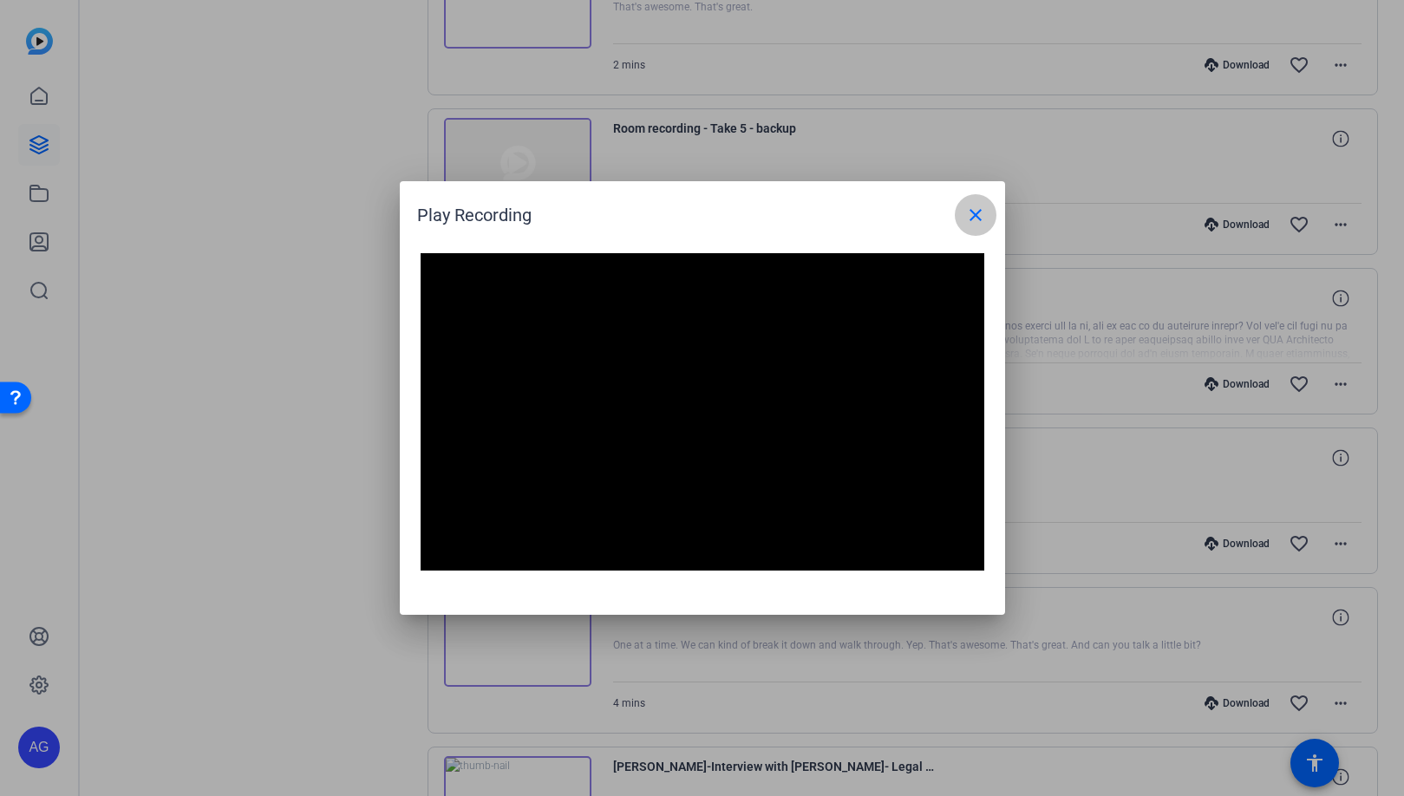
click at [975, 219] on mat-icon "close" at bounding box center [975, 215] width 21 height 21
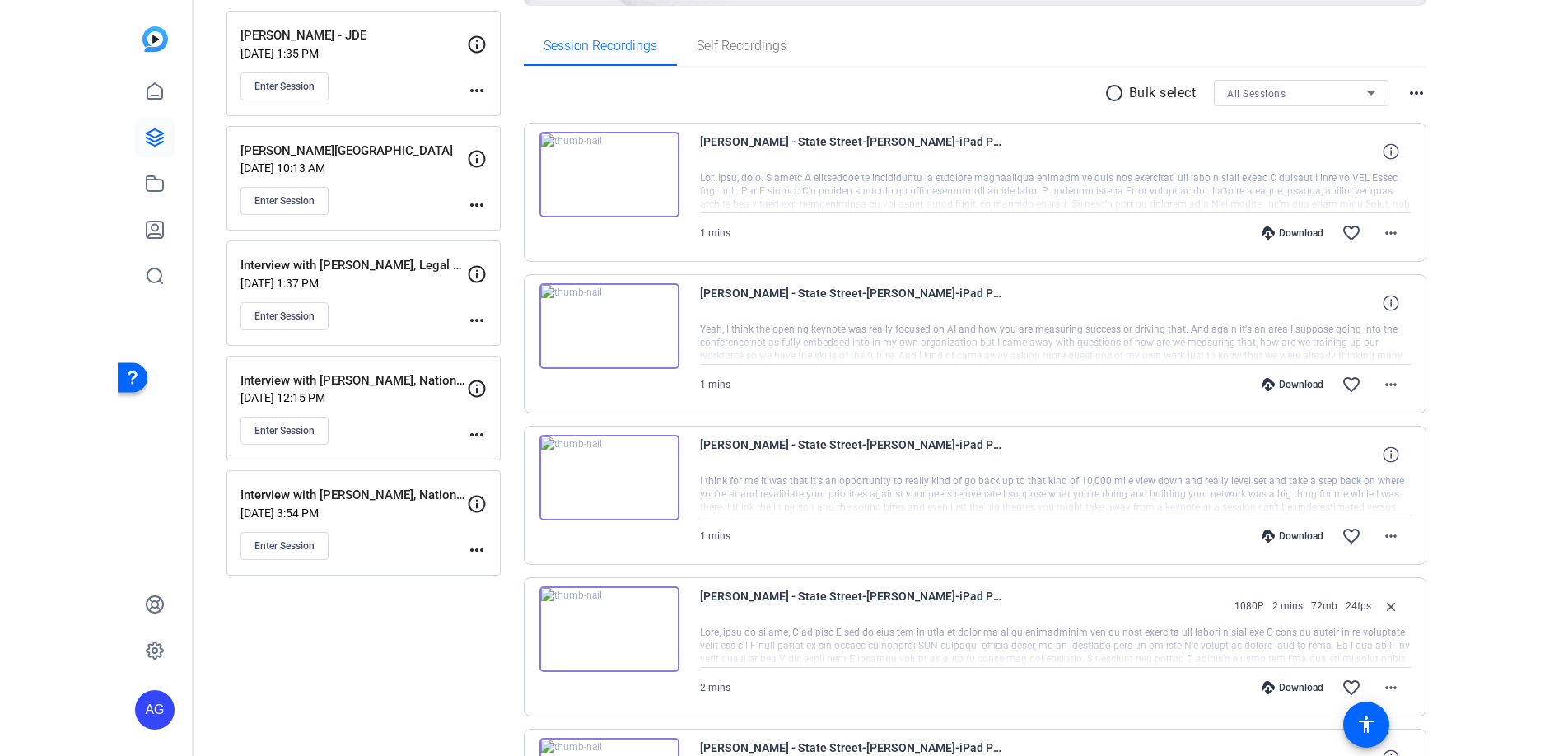
scroll to position [0, 0]
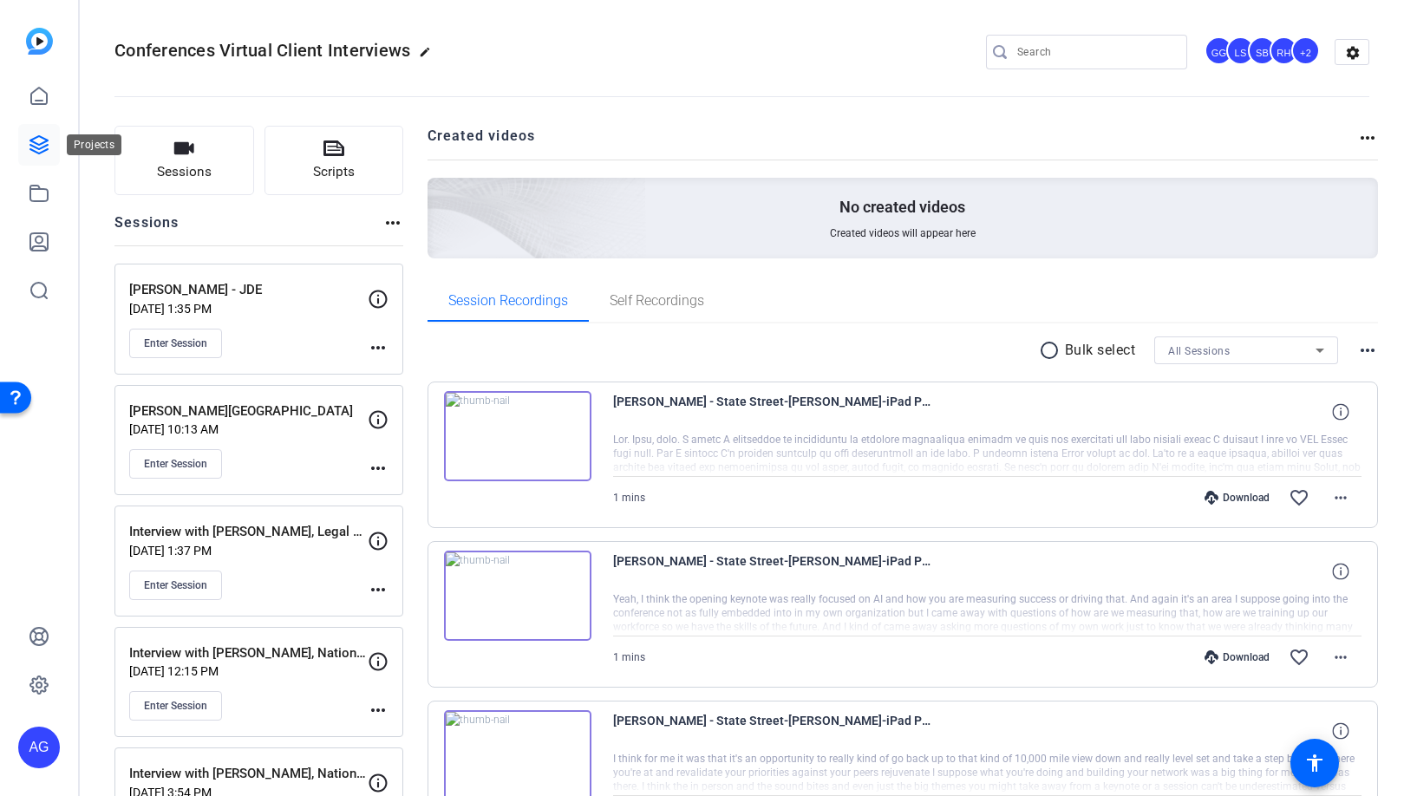
click at [46, 137] on icon at bounding box center [39, 144] width 21 height 21
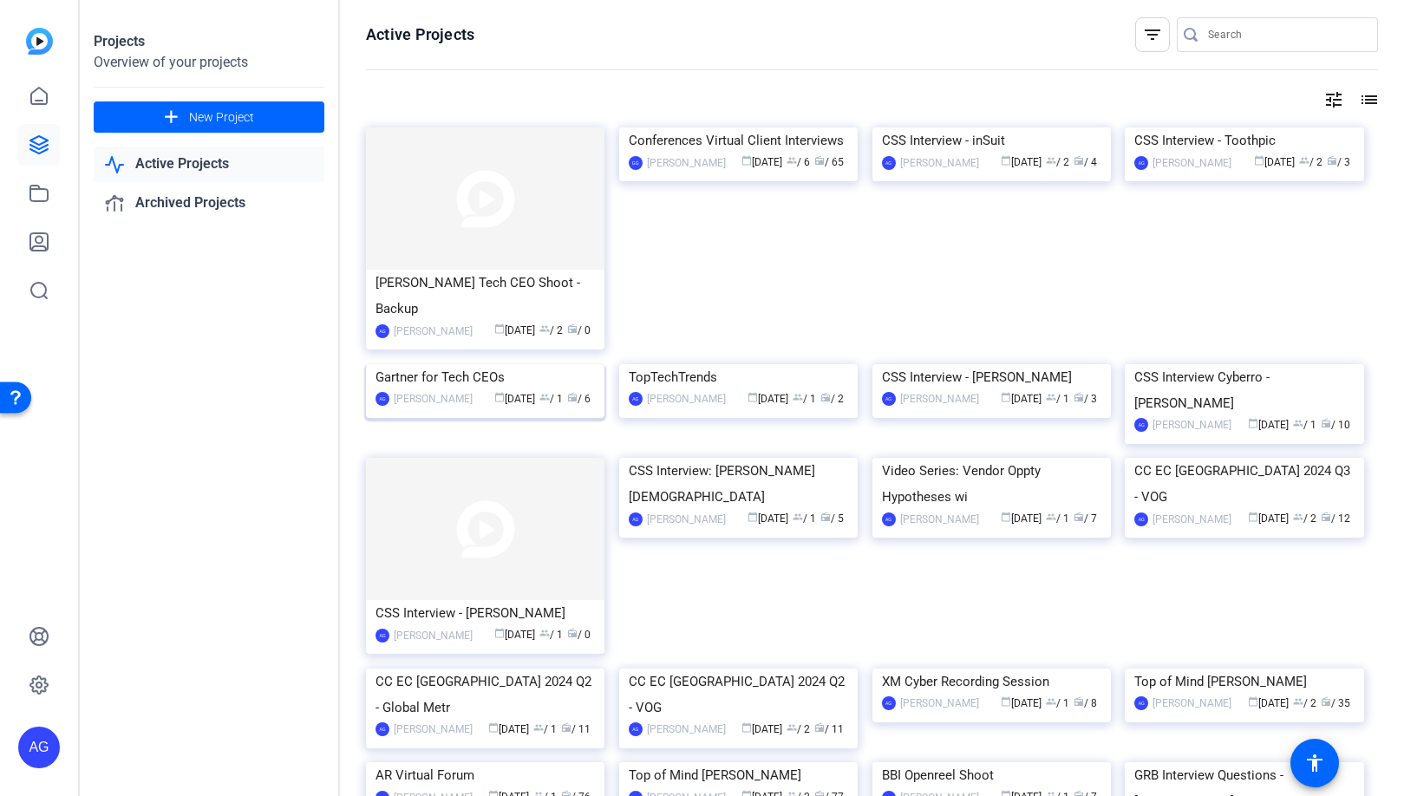
click at [492, 390] on div "Gartner for Tech CEOs" at bounding box center [484, 377] width 219 height 26
click at [1284, 364] on img at bounding box center [1243, 364] width 238 height 0
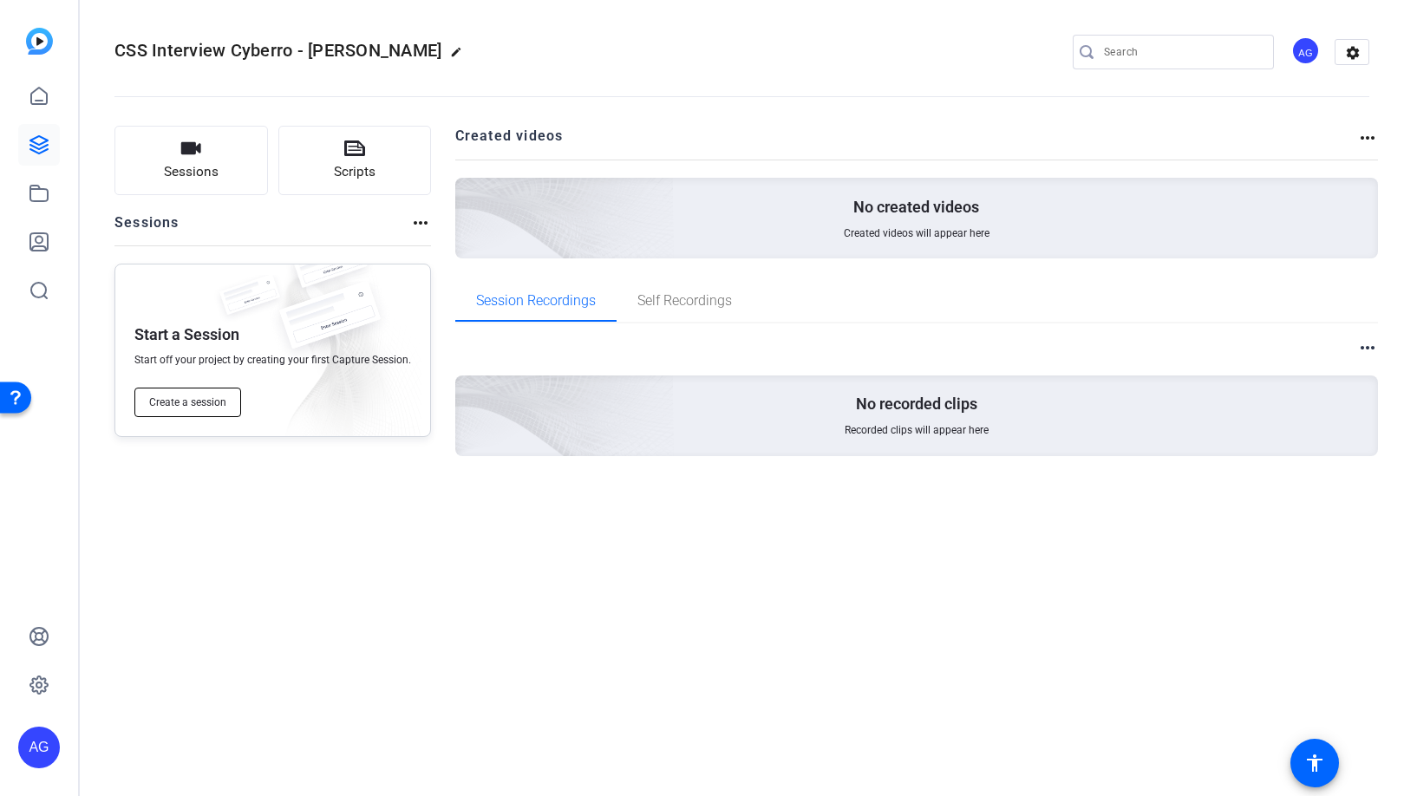
click at [194, 409] on span "Create a session" at bounding box center [187, 402] width 77 height 14
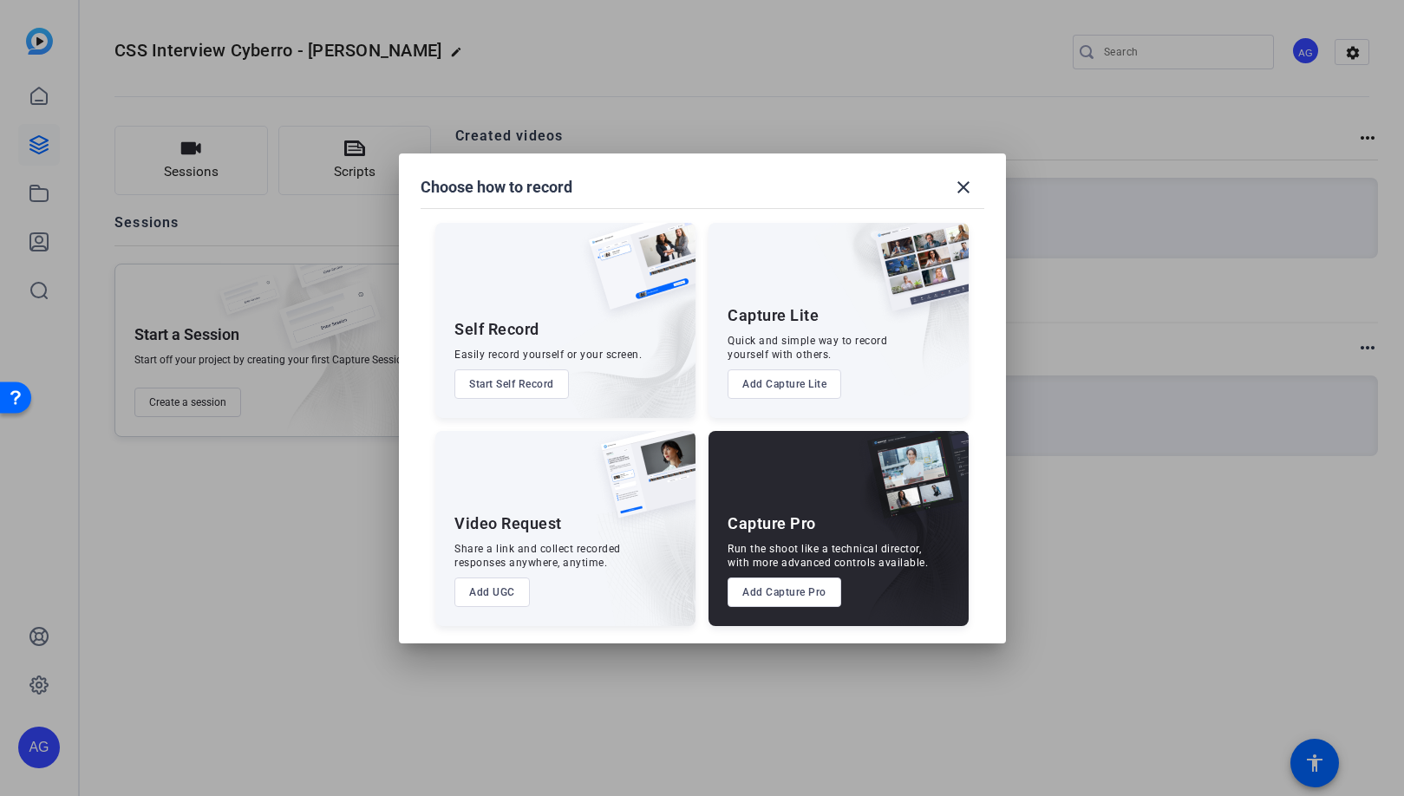
click at [810, 606] on div "Capture Pro Run the shoot like a technical director, with more advanced control…" at bounding box center [838, 528] width 260 height 195
click at [813, 601] on button "Add Capture Pro" at bounding box center [784, 591] width 114 height 29
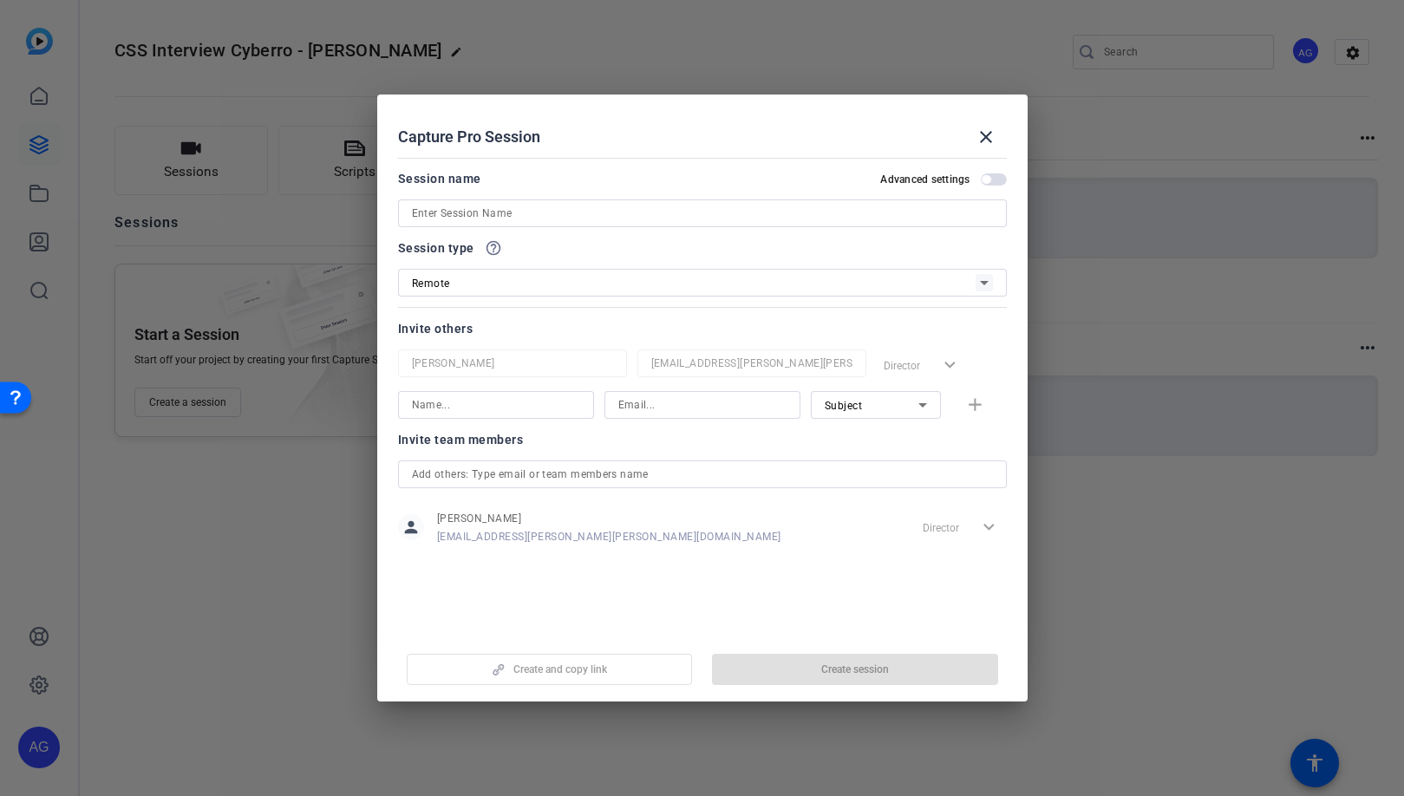
click at [521, 224] on div at bounding box center [702, 213] width 581 height 28
click at [523, 215] on input at bounding box center [702, 213] width 581 height 21
type input "test"
click at [887, 672] on span "Create session" at bounding box center [855, 669] width 68 height 14
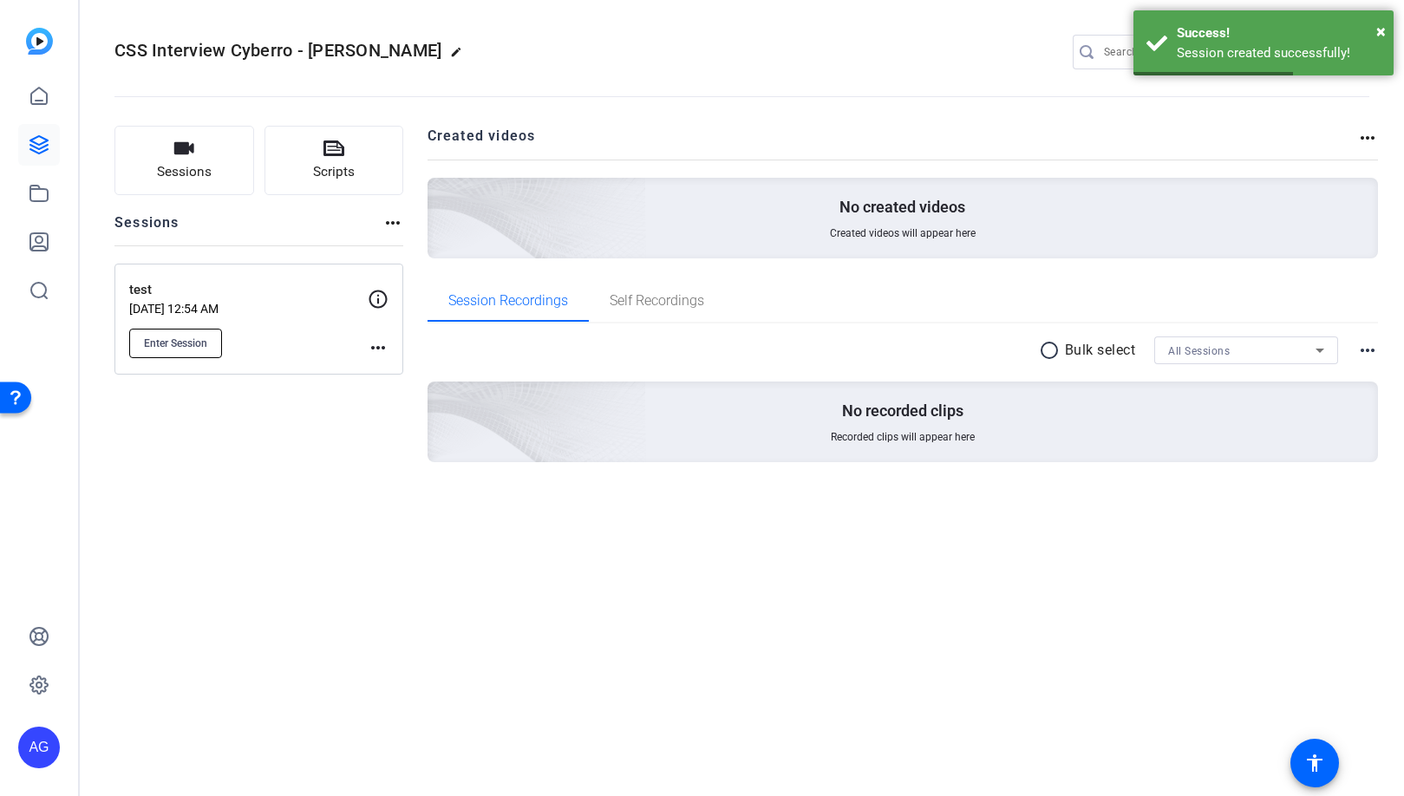
click at [222, 348] on button "Enter Session" at bounding box center [175, 343] width 93 height 29
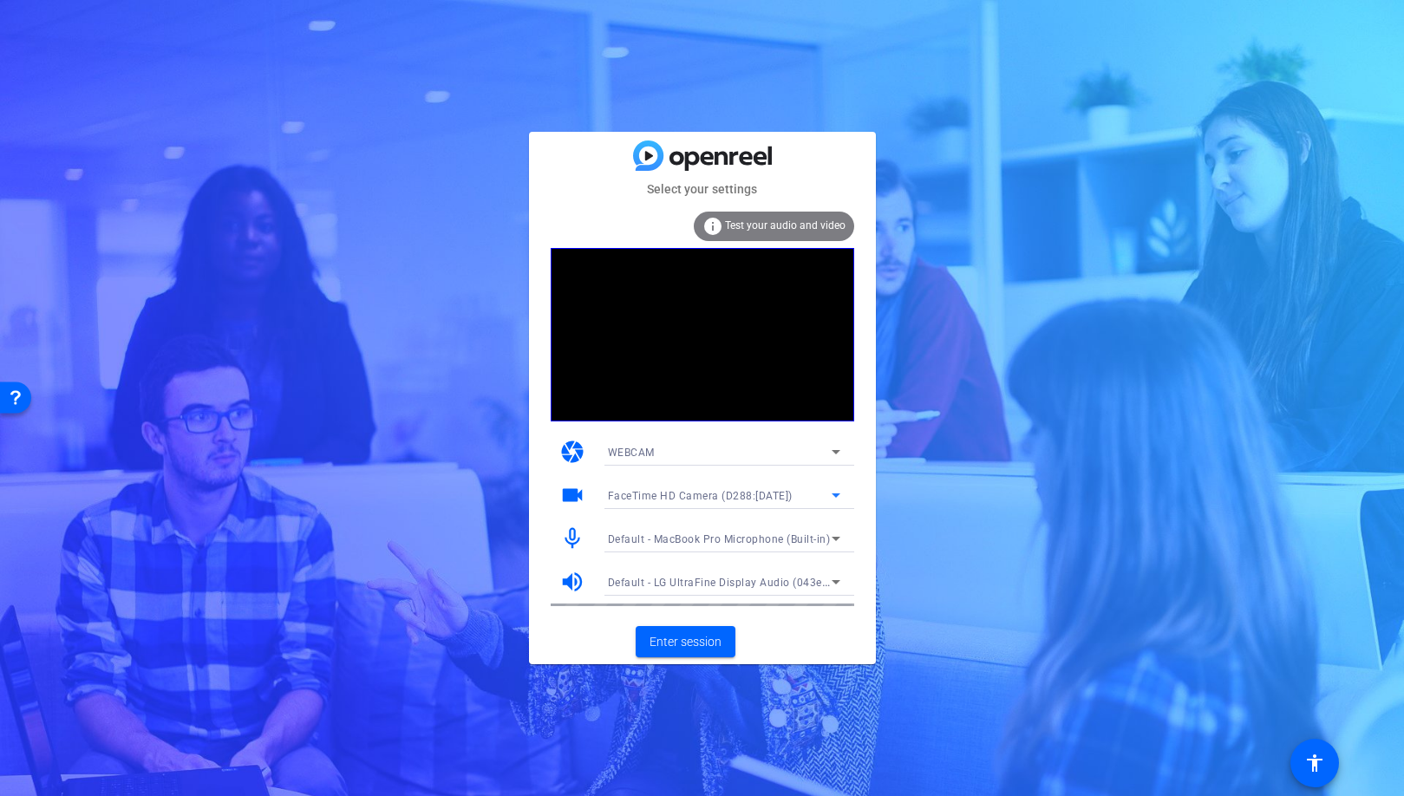
click at [772, 498] on span "FaceTime HD Camera (D288:CE50)" at bounding box center [700, 496] width 185 height 12
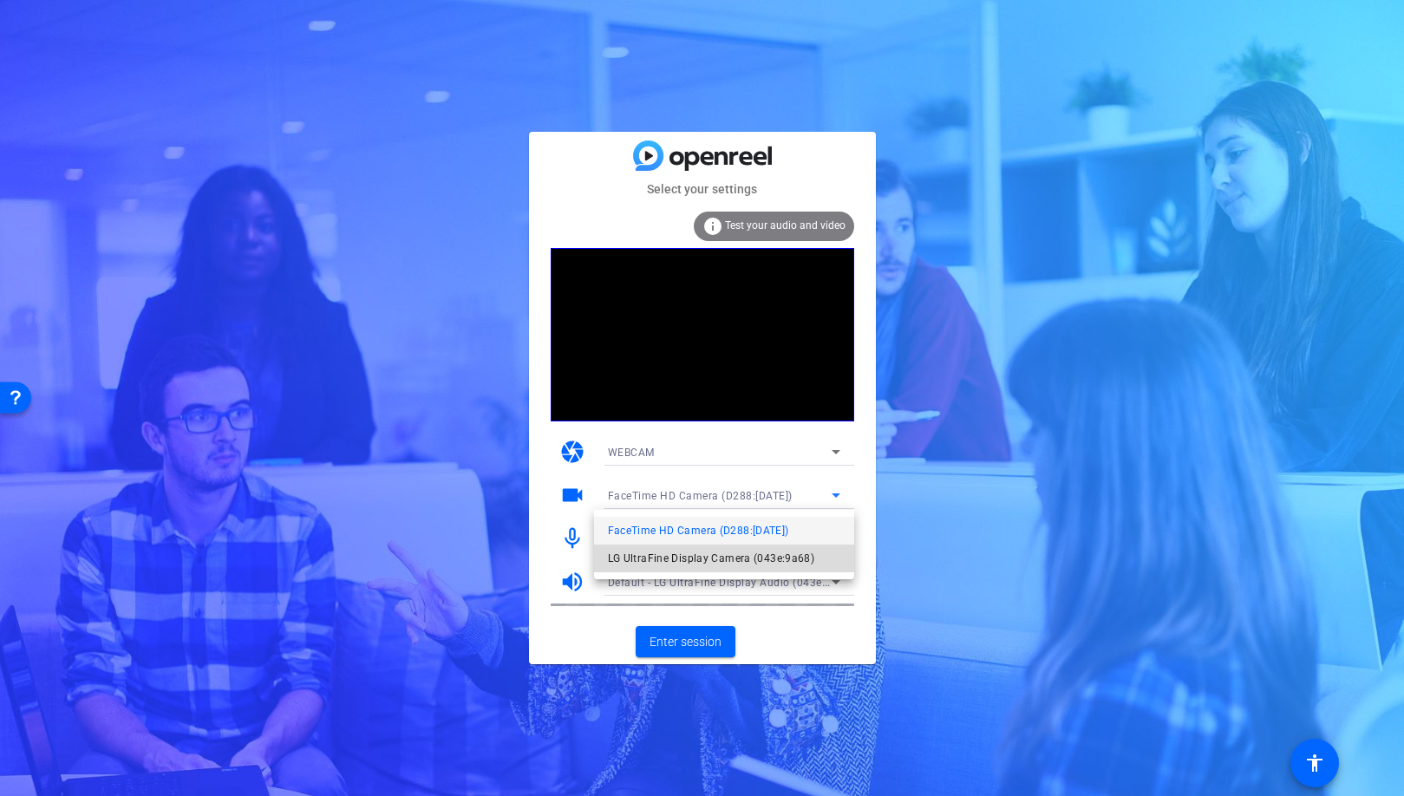
click at [755, 549] on span "LG UltraFine Display Camera (043e:9a68)" at bounding box center [711, 558] width 207 height 21
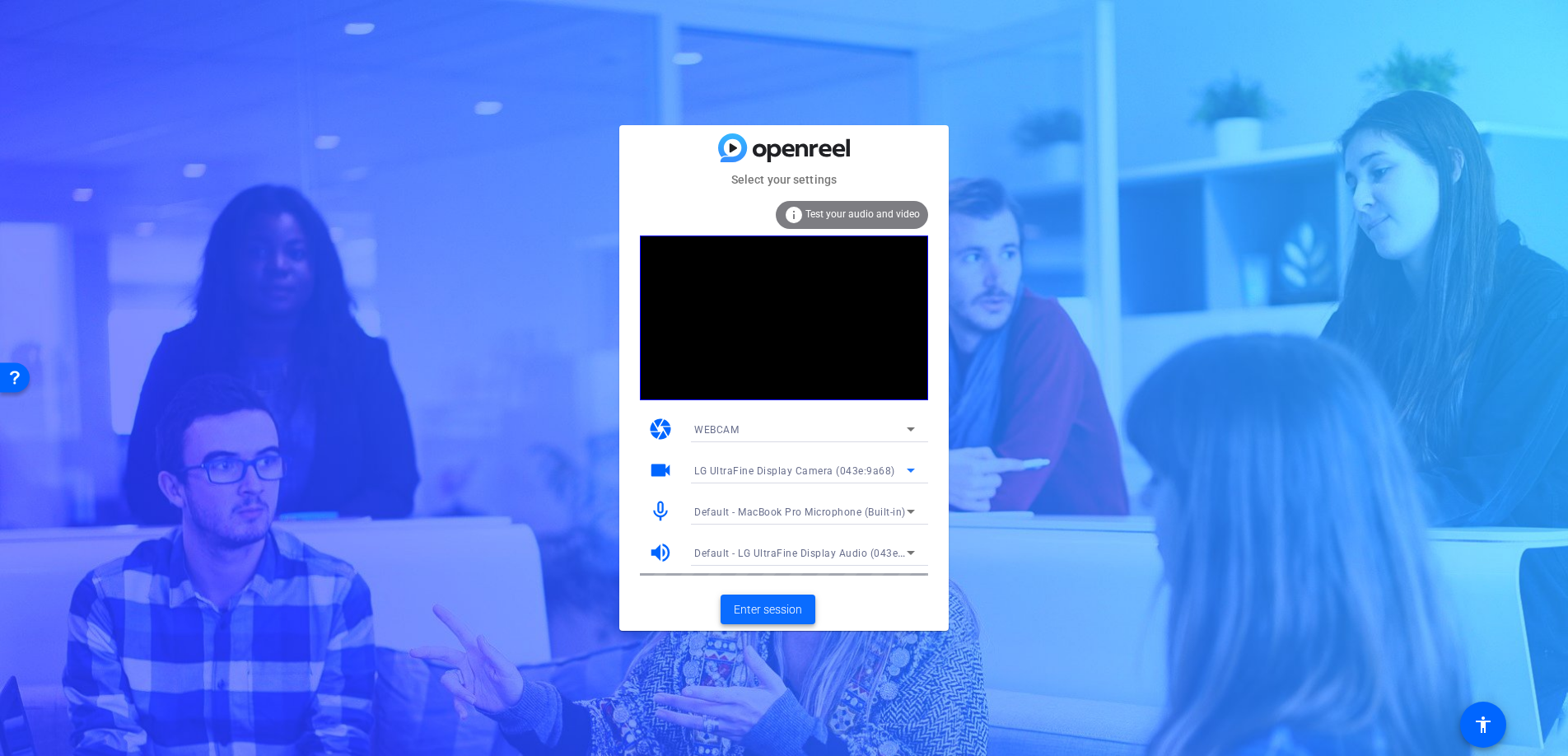
click at [752, 608] on span "Enter session" at bounding box center [767, 610] width 68 height 17
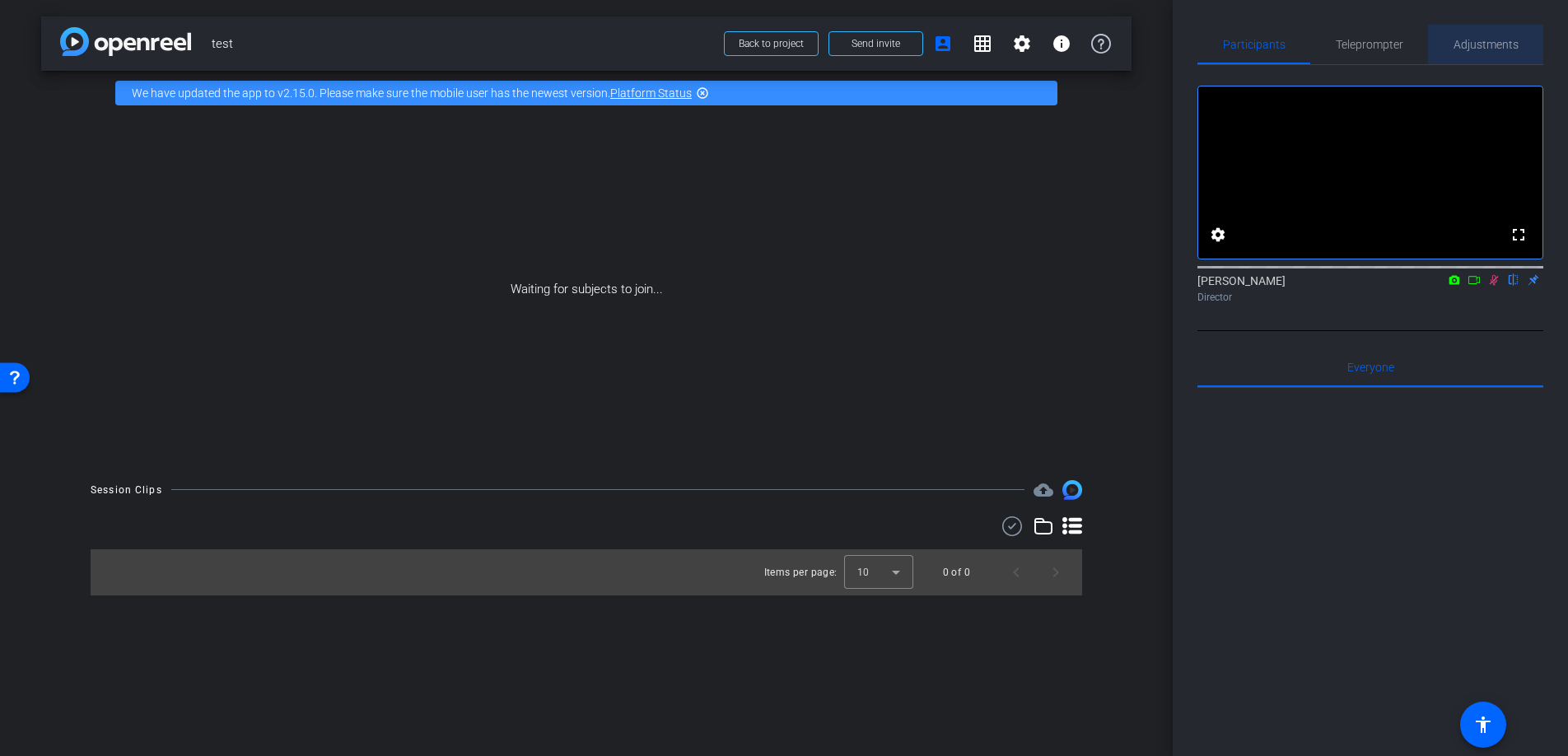
click at [1332, 42] on span "Adjustments" at bounding box center [1485, 45] width 65 height 11
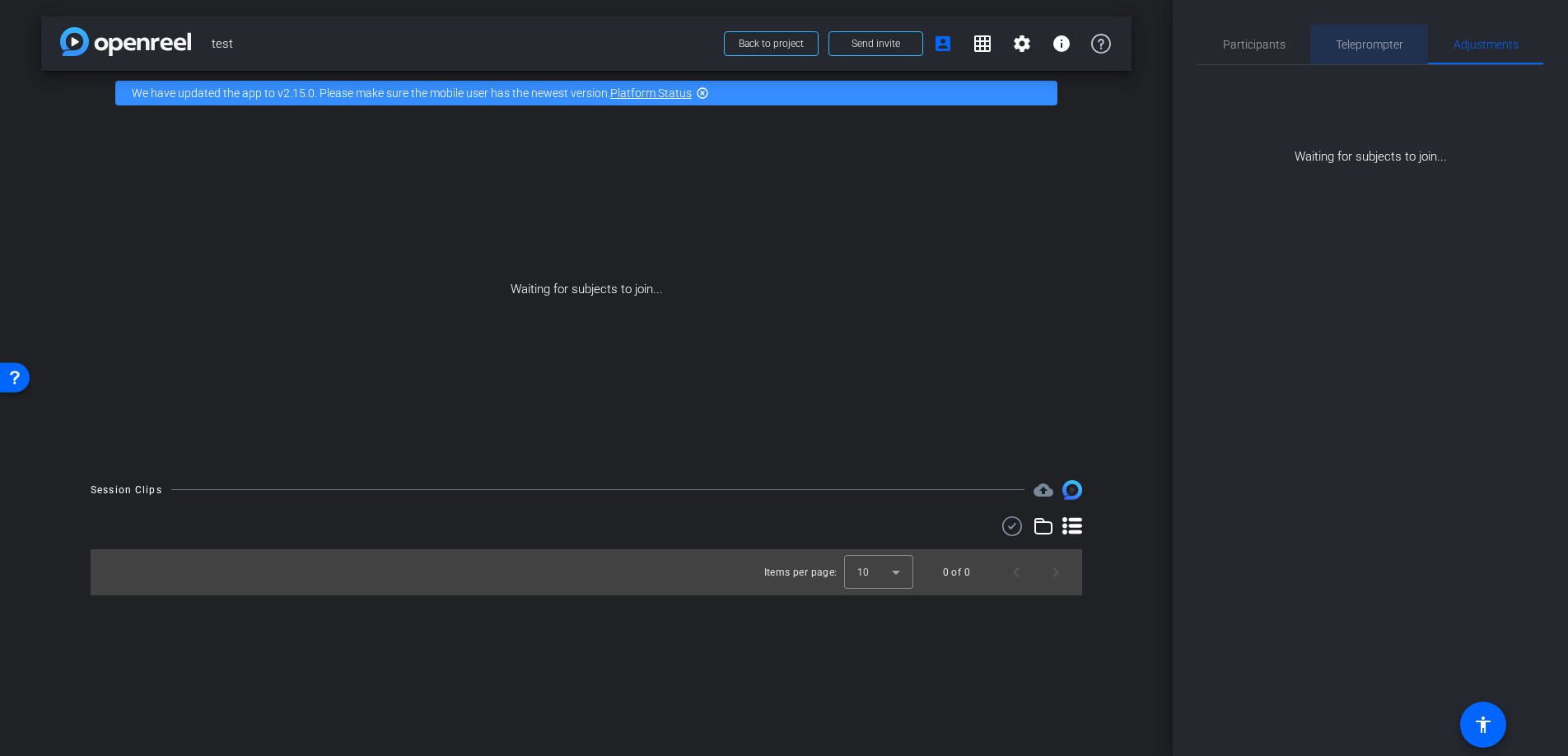
click at [1332, 54] on span "Teleprompter" at bounding box center [1369, 45] width 67 height 40
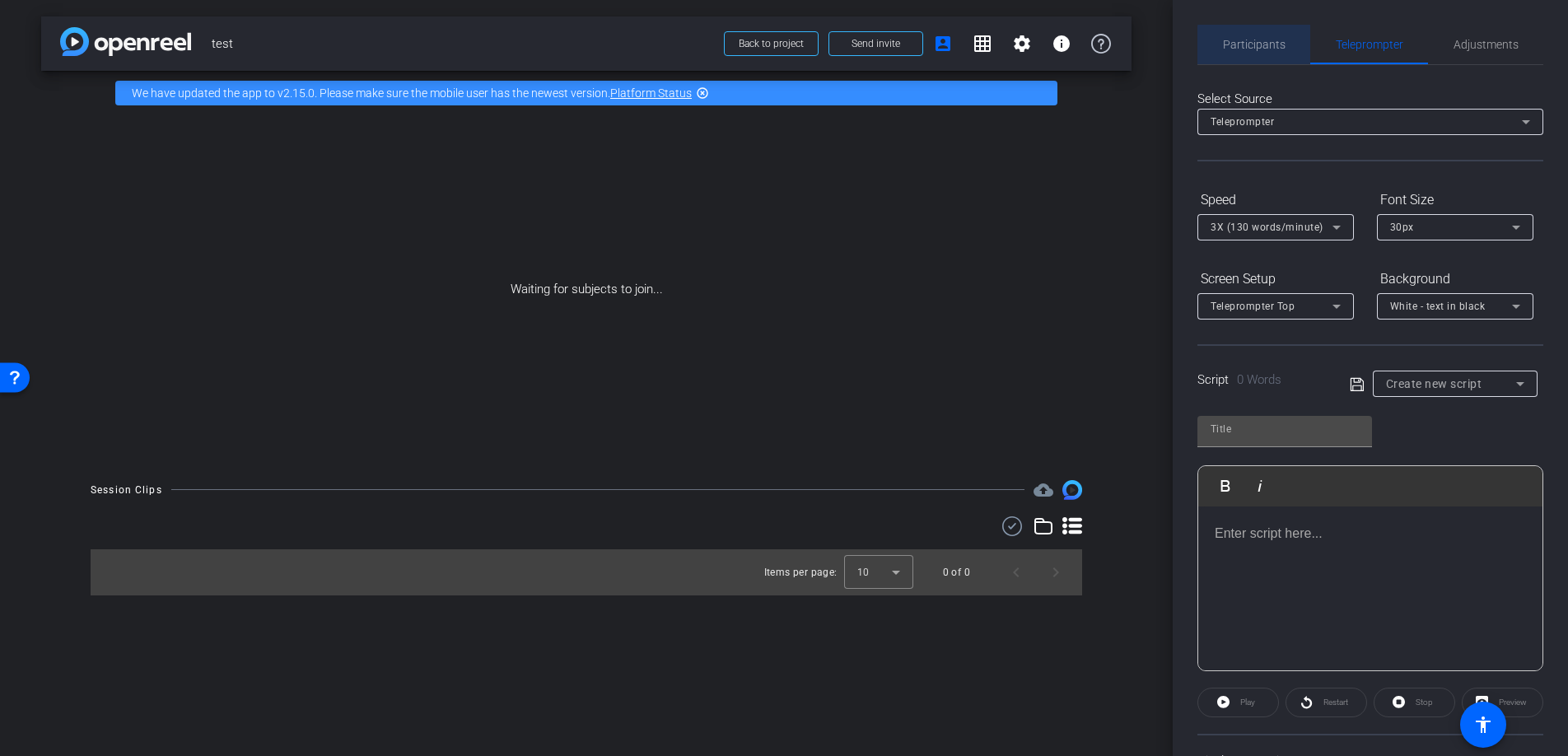
click at [1273, 50] on span "Participants" at bounding box center [1254, 45] width 63 height 11
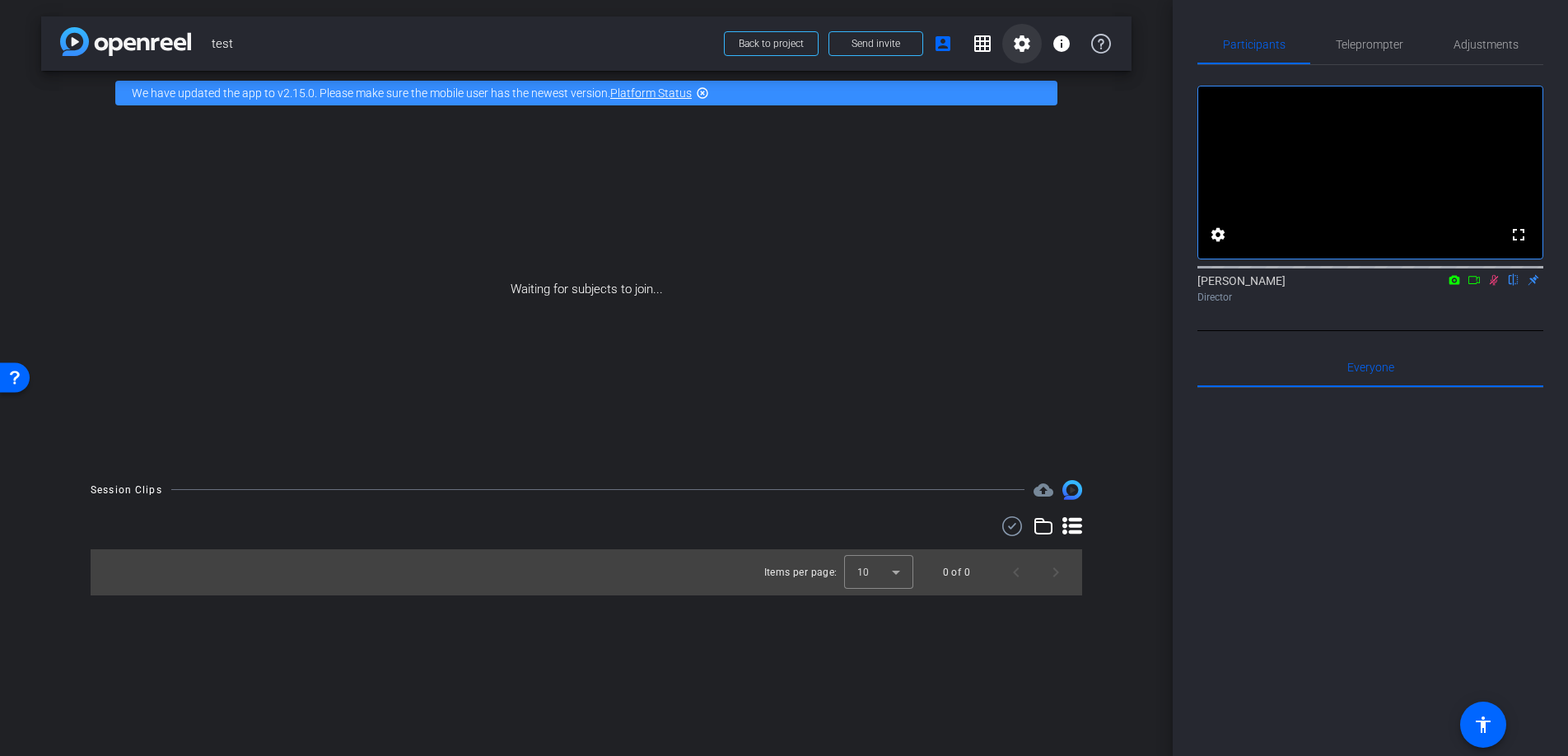
click at [1020, 47] on mat-icon "settings" at bounding box center [1021, 44] width 20 height 20
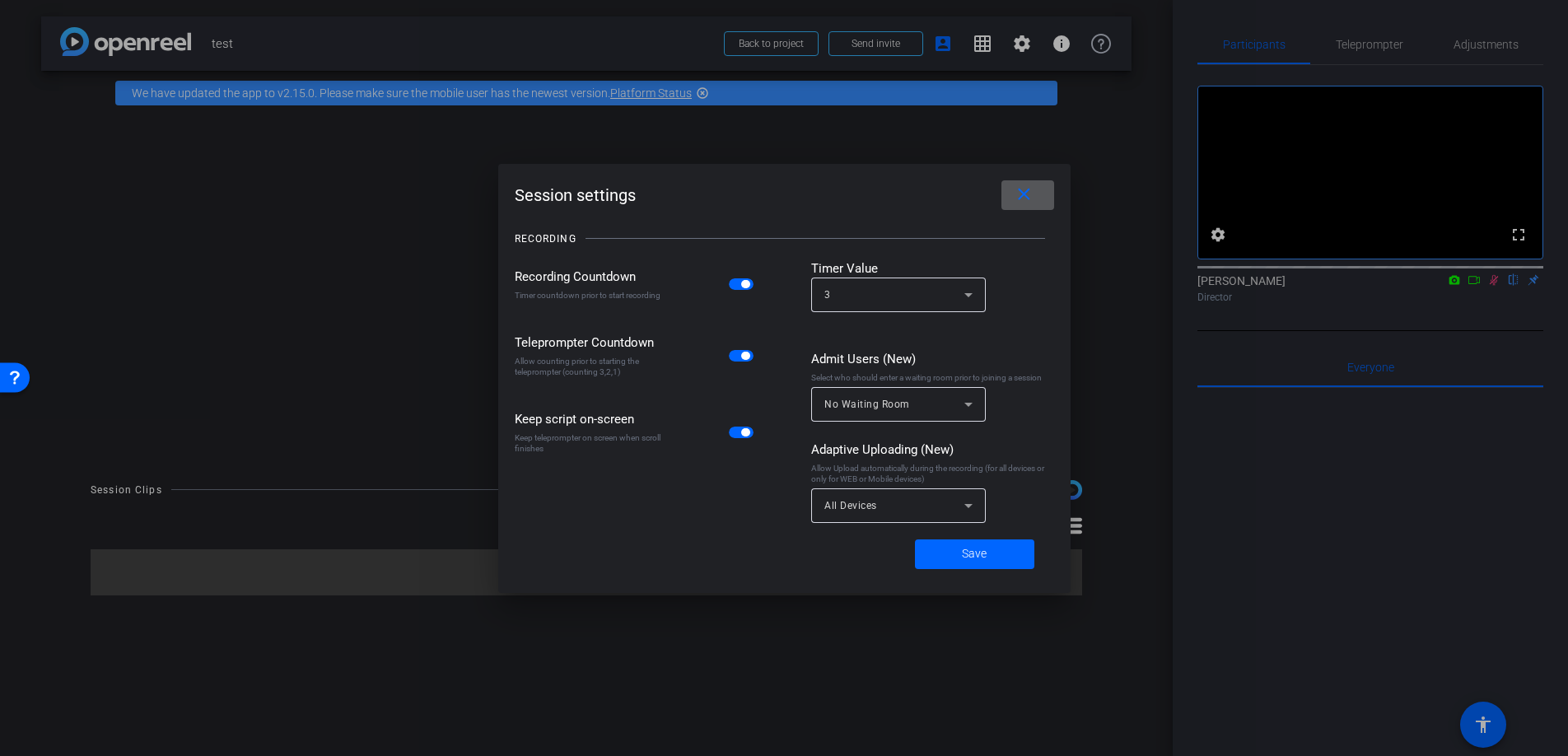
click at [751, 290] on span "button" at bounding box center [741, 284] width 25 height 11
click at [899, 298] on div "3" at bounding box center [894, 294] width 140 height 21
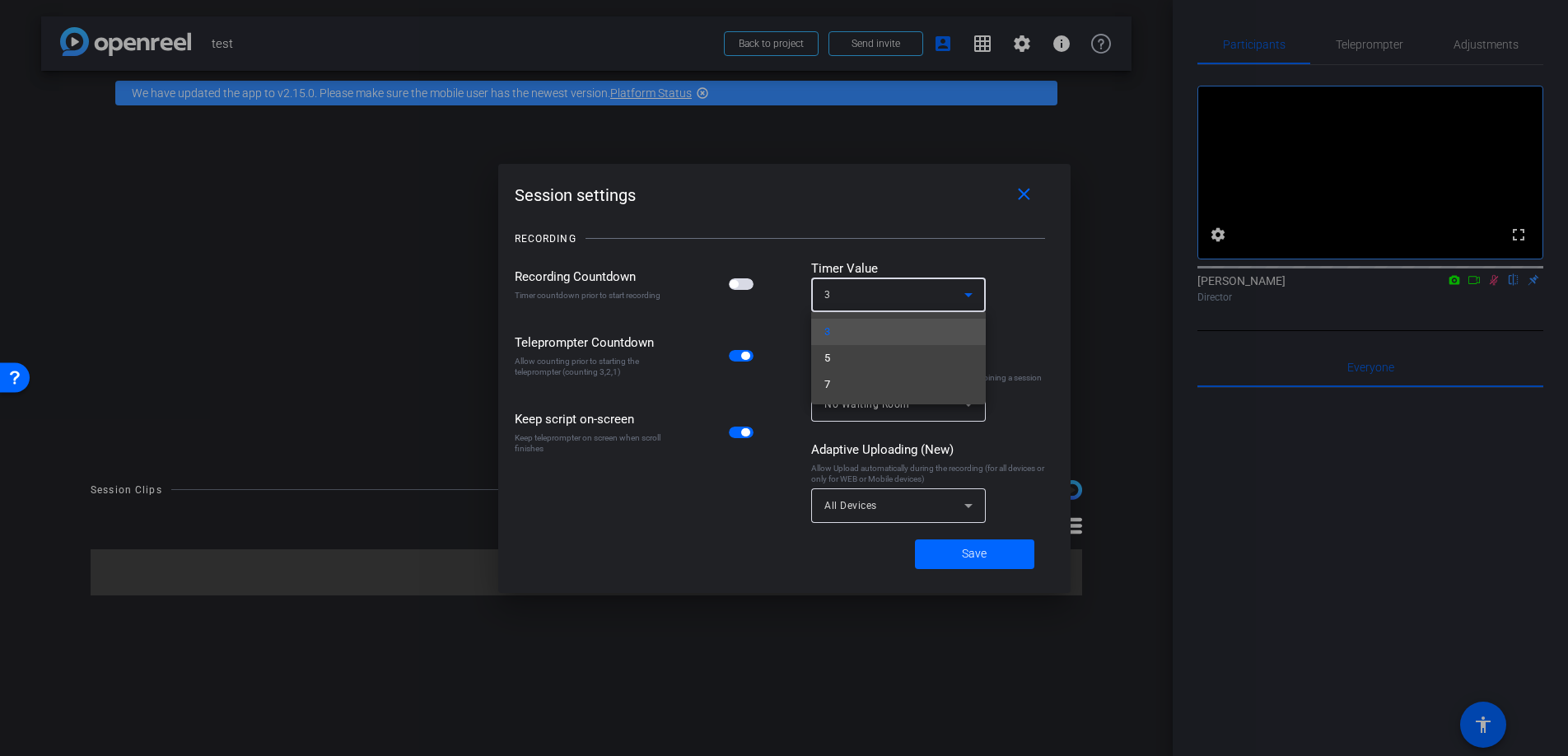
click at [1009, 289] on div at bounding box center [784, 378] width 1568 height 756
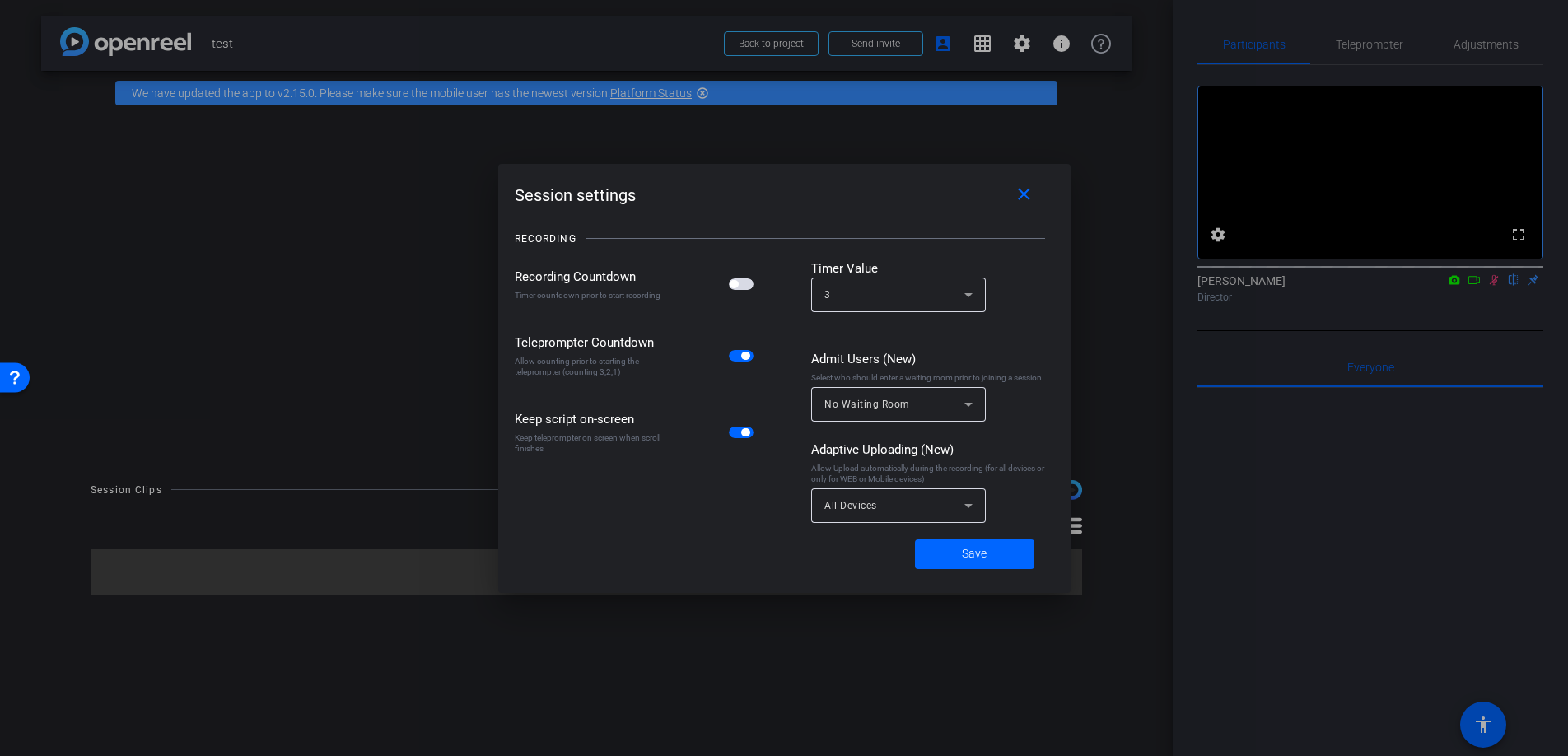
click at [974, 510] on icon at bounding box center [968, 505] width 20 height 20
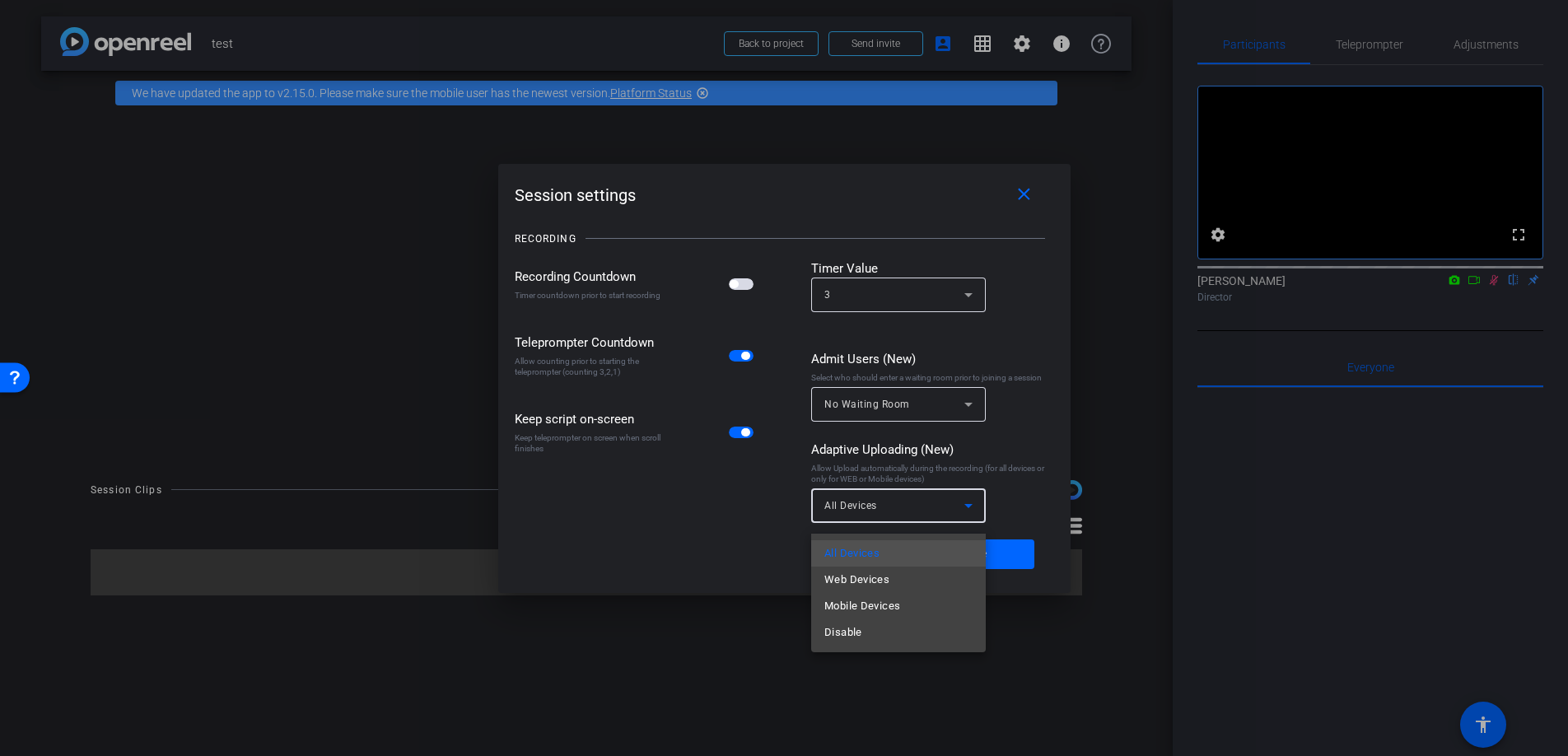
click at [974, 510] on div at bounding box center [784, 378] width 1568 height 756
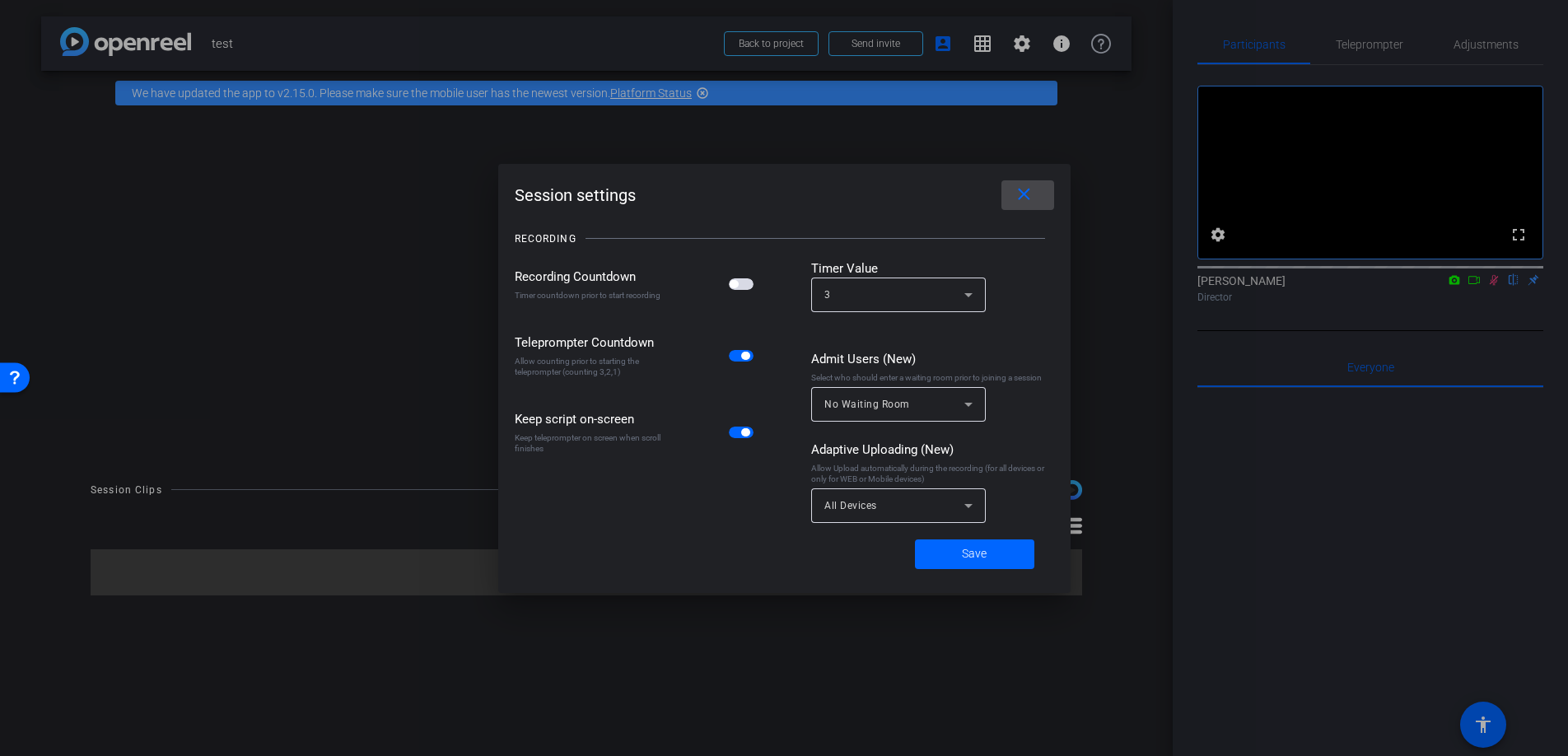
click at [1011, 191] on span at bounding box center [1027, 196] width 52 height 40
